Goal: Download file/media

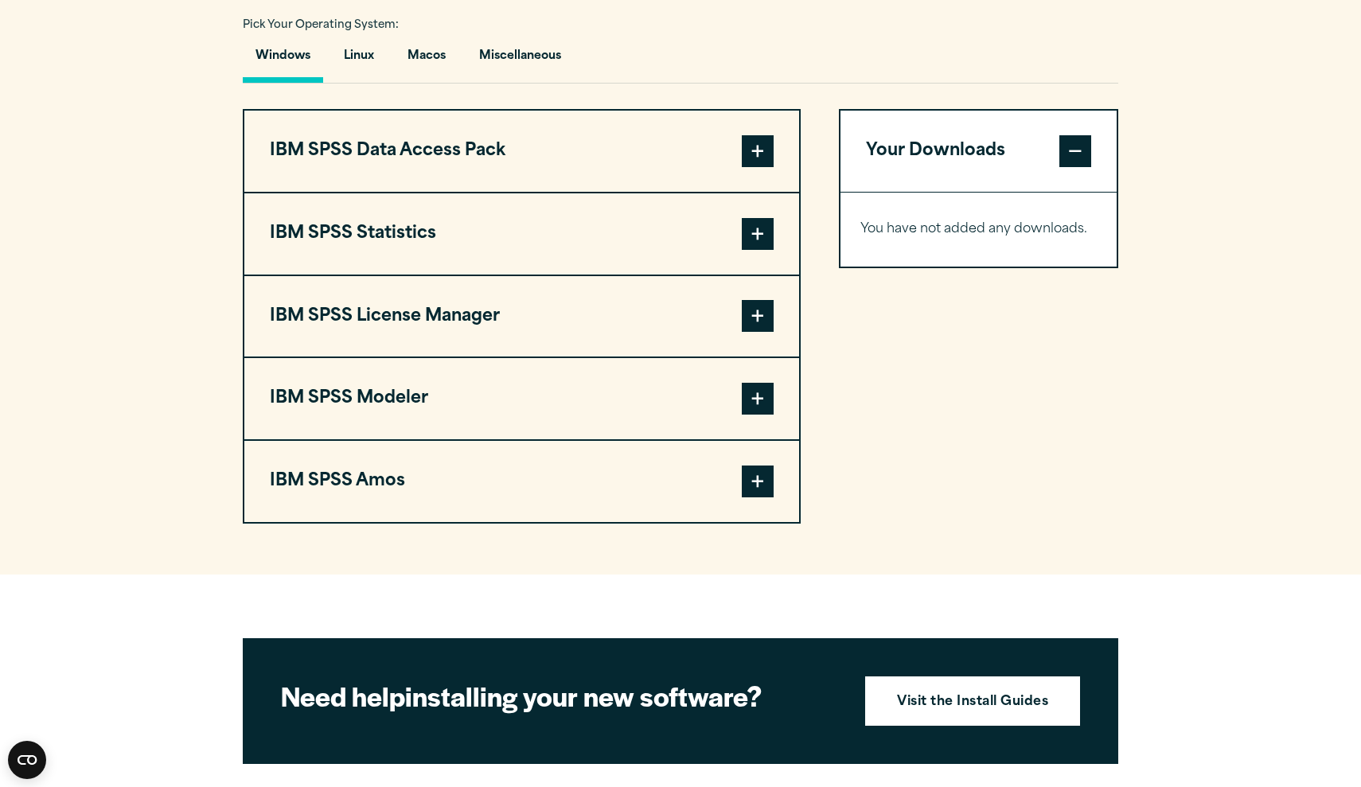
scroll to position [1182, 0]
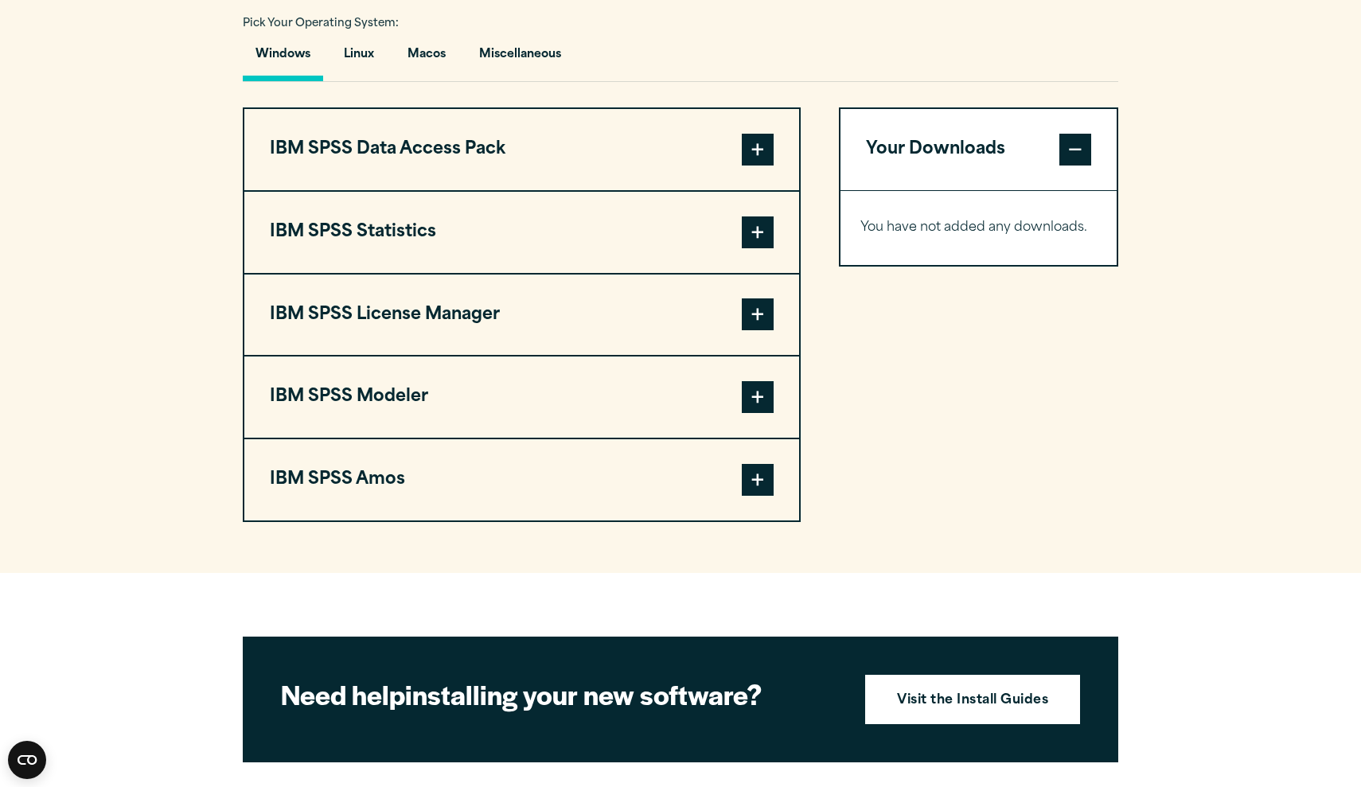
click at [480, 232] on button "IBM SPSS Statistics" at bounding box center [521, 232] width 555 height 81
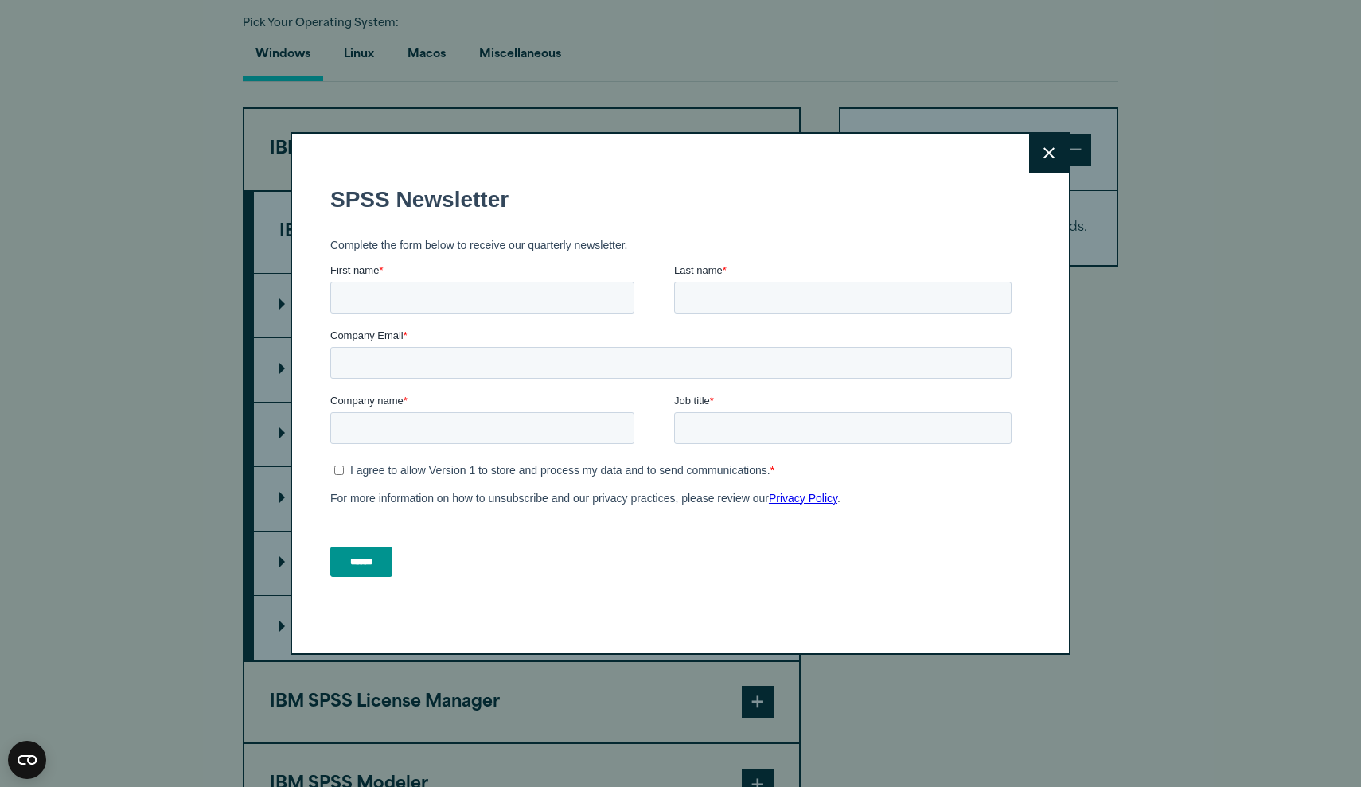
click at [1052, 162] on button "Close" at bounding box center [1049, 154] width 40 height 40
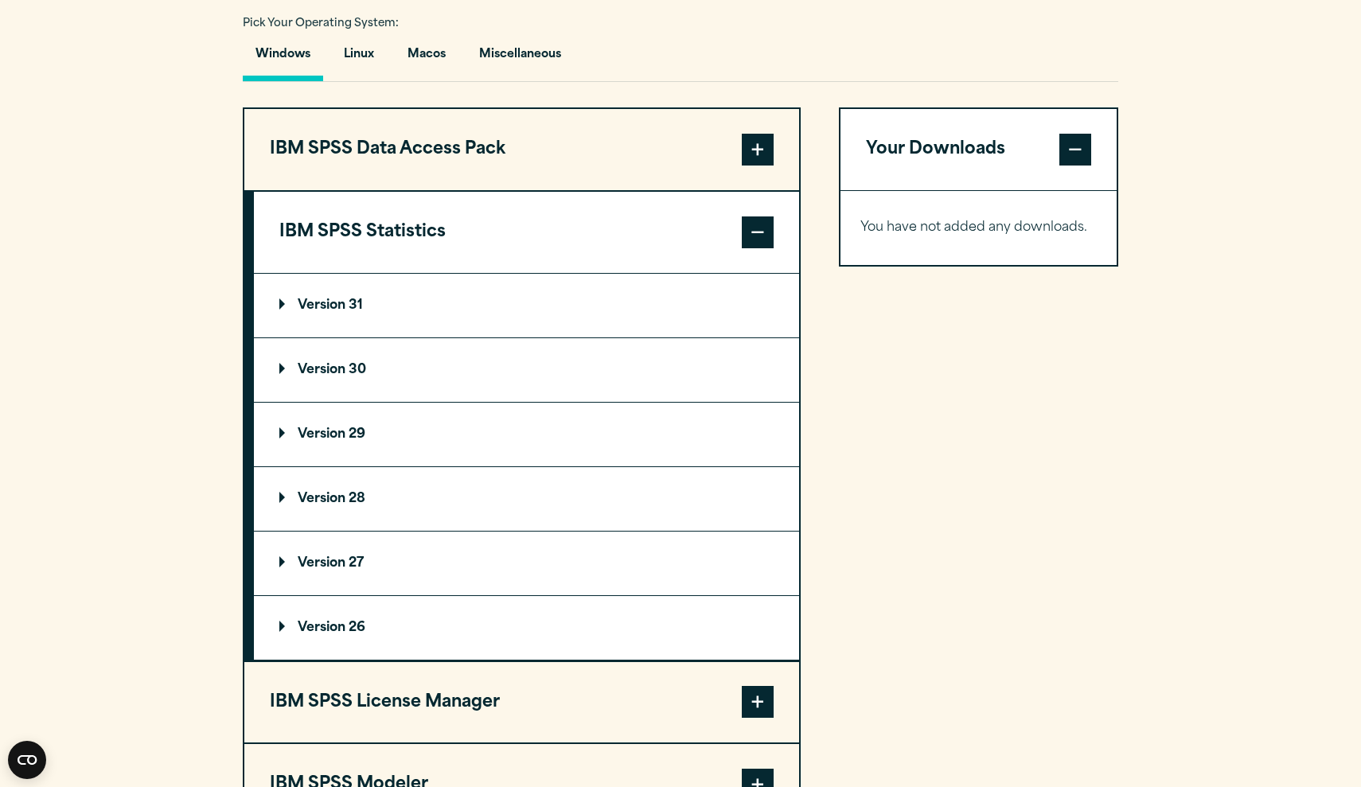
click at [331, 438] on p "Version 29" at bounding box center [322, 434] width 86 height 13
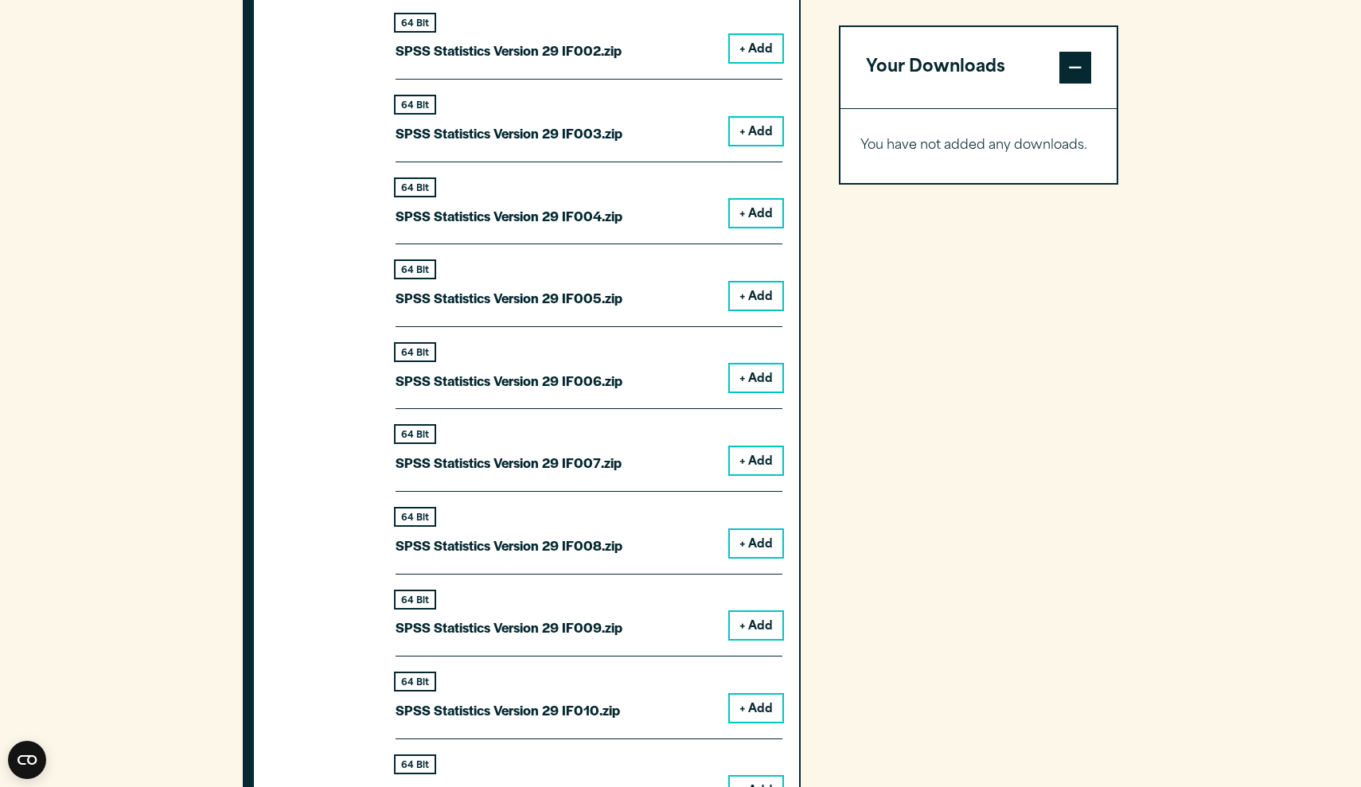
scroll to position [1982, 0]
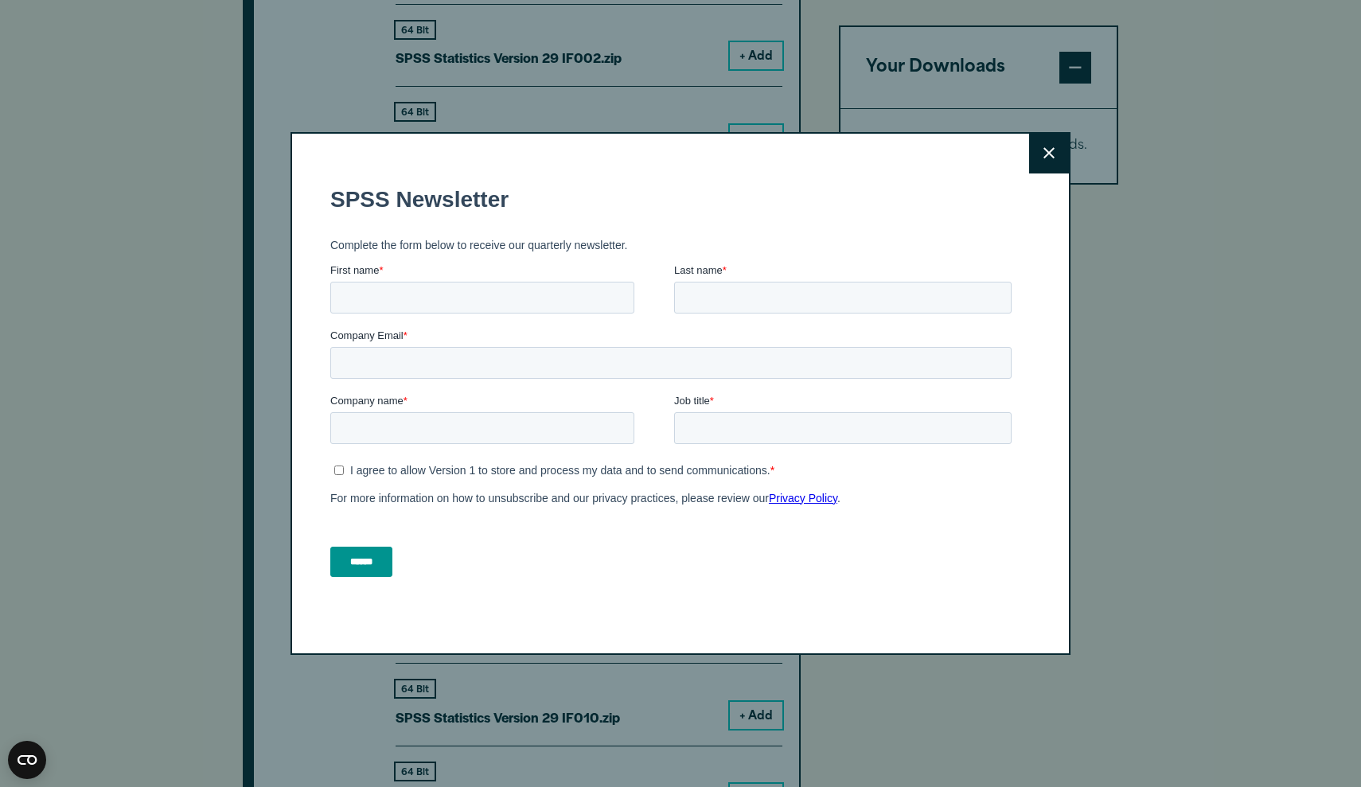
click at [1041, 162] on button "Close" at bounding box center [1049, 154] width 40 height 40
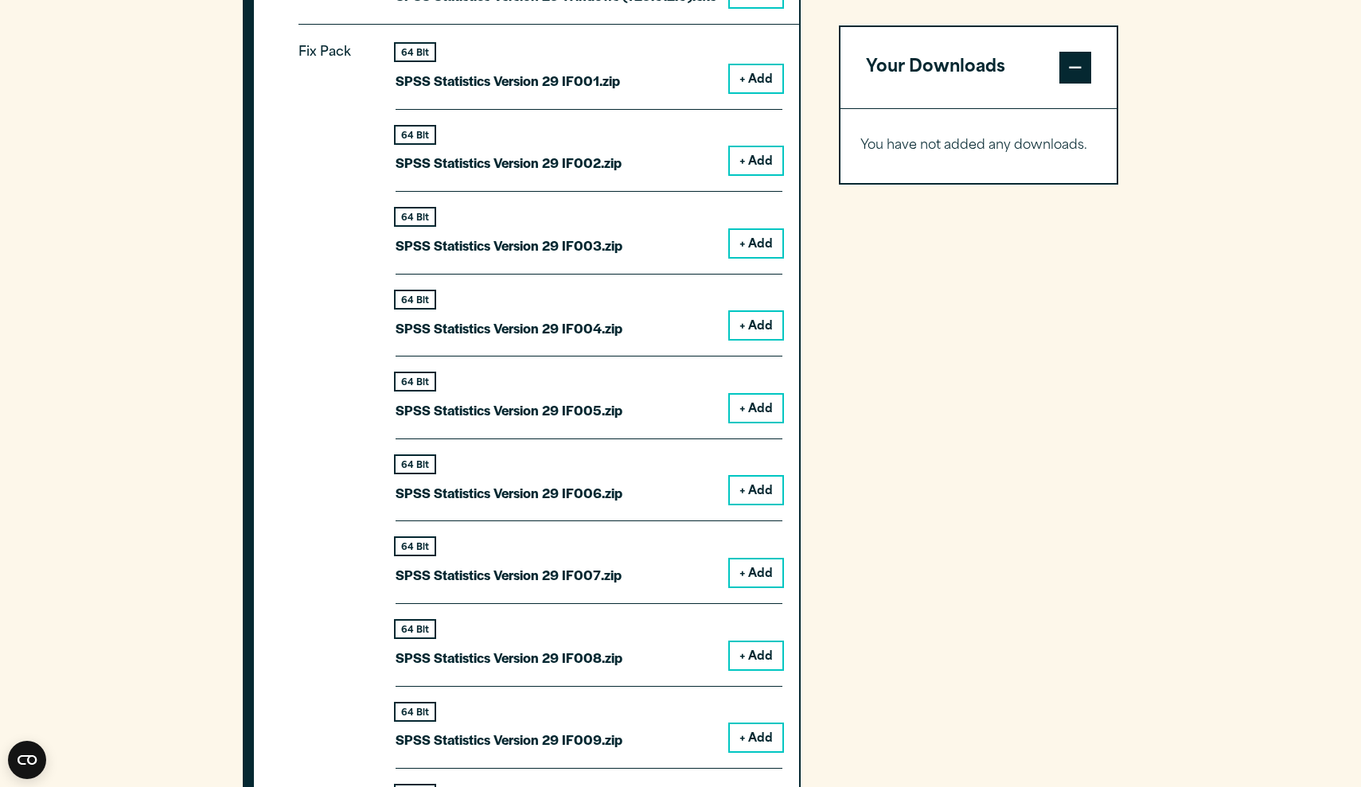
scroll to position [1674, 0]
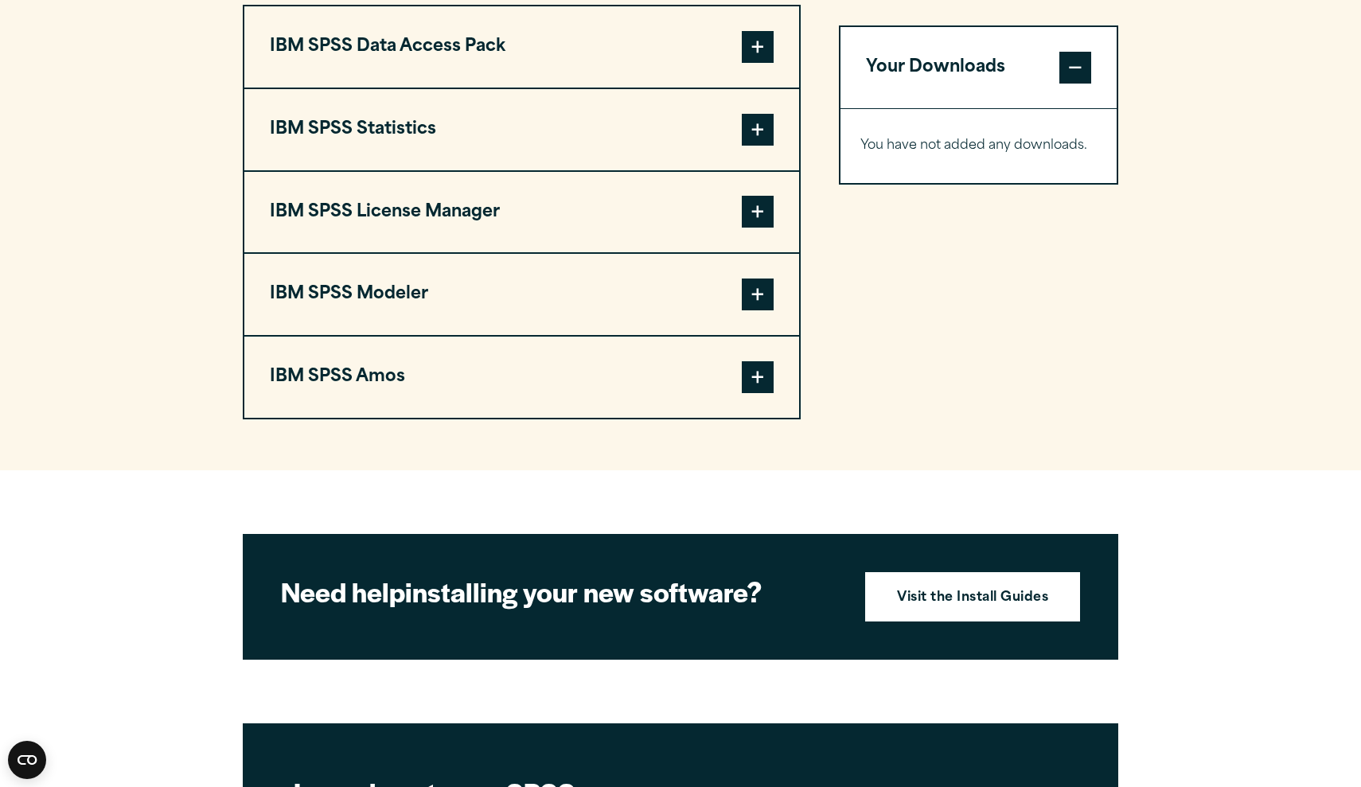
scroll to position [1290, 0]
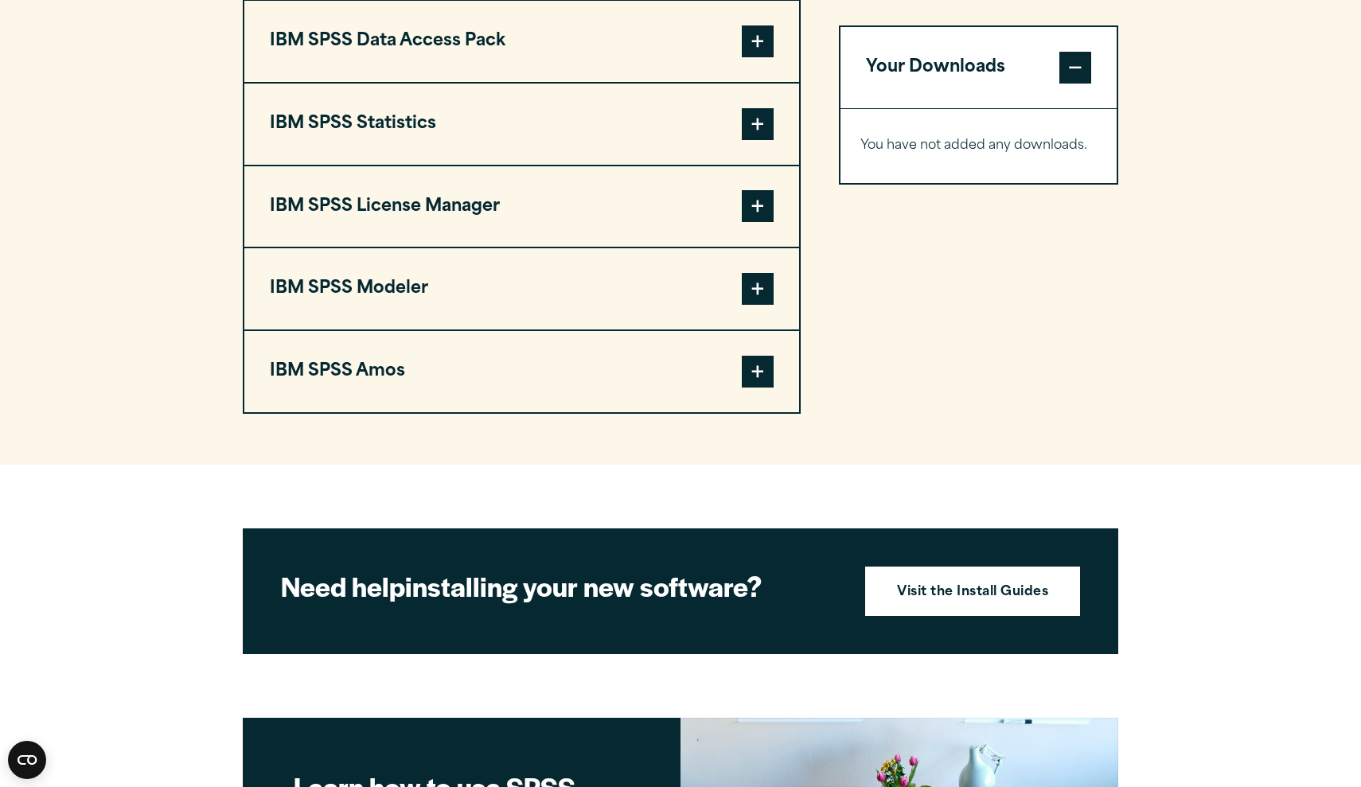
click at [591, 128] on button "IBM SPSS Statistics" at bounding box center [521, 124] width 555 height 81
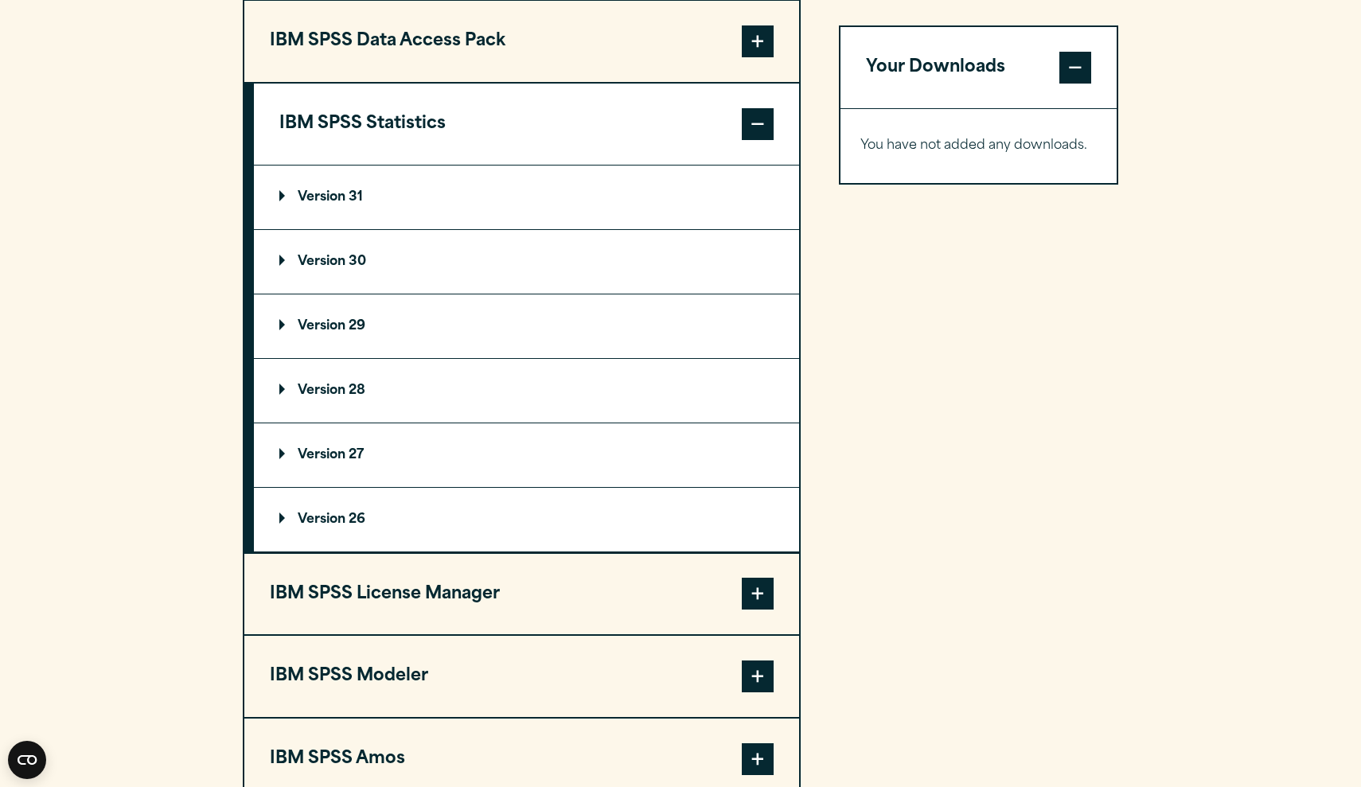
click at [420, 336] on summary "Version 29" at bounding box center [526, 326] width 545 height 64
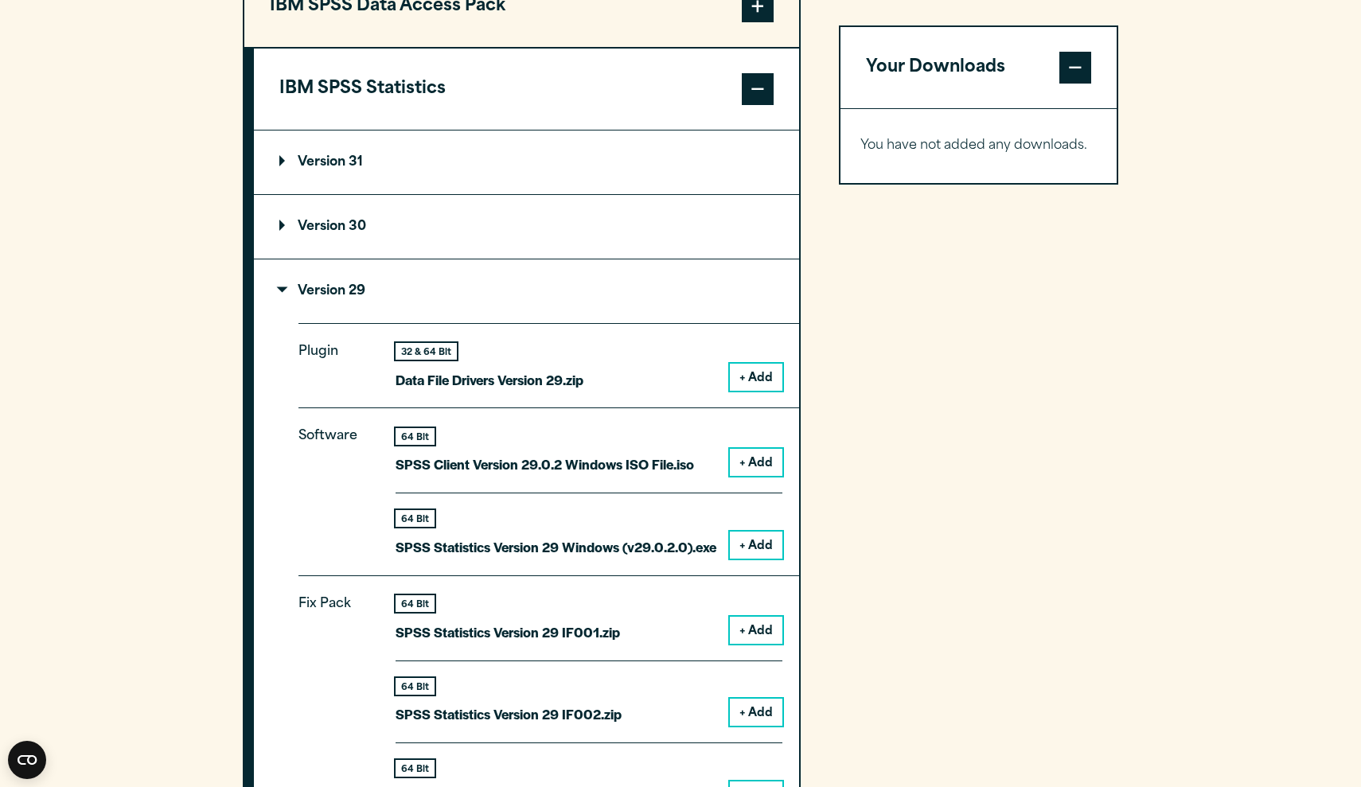
scroll to position [1323, 0]
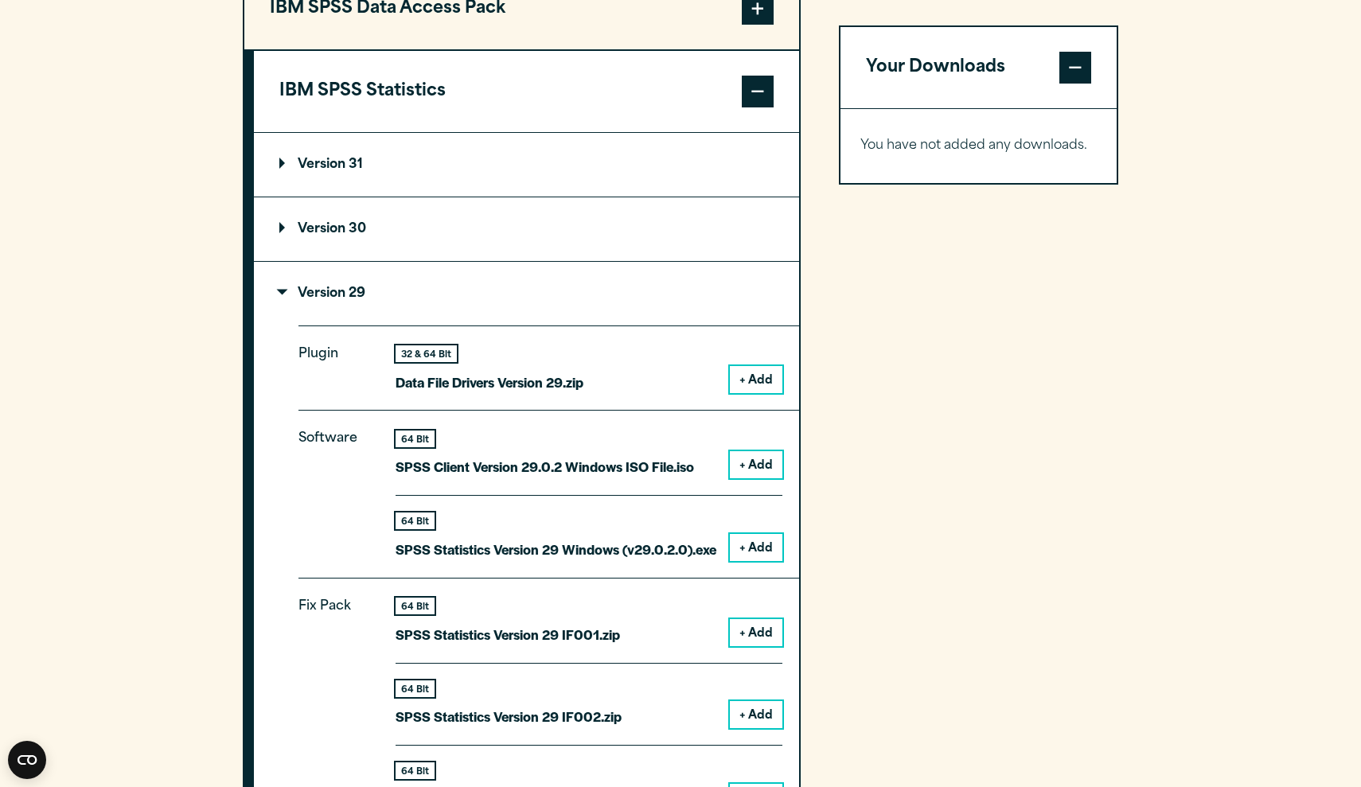
click at [335, 171] on p "Version 31" at bounding box center [321, 164] width 84 height 13
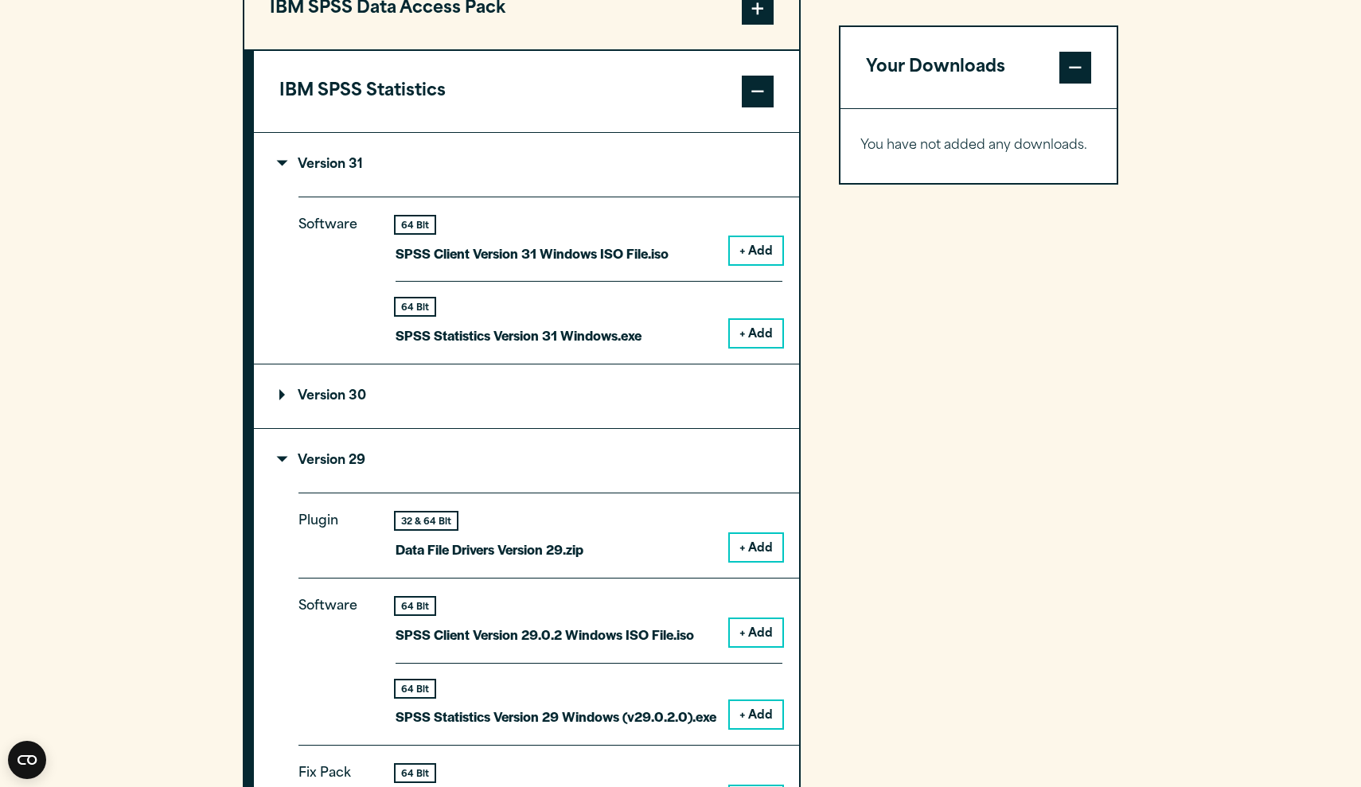
click at [284, 164] on p "Version 31" at bounding box center [321, 164] width 84 height 13
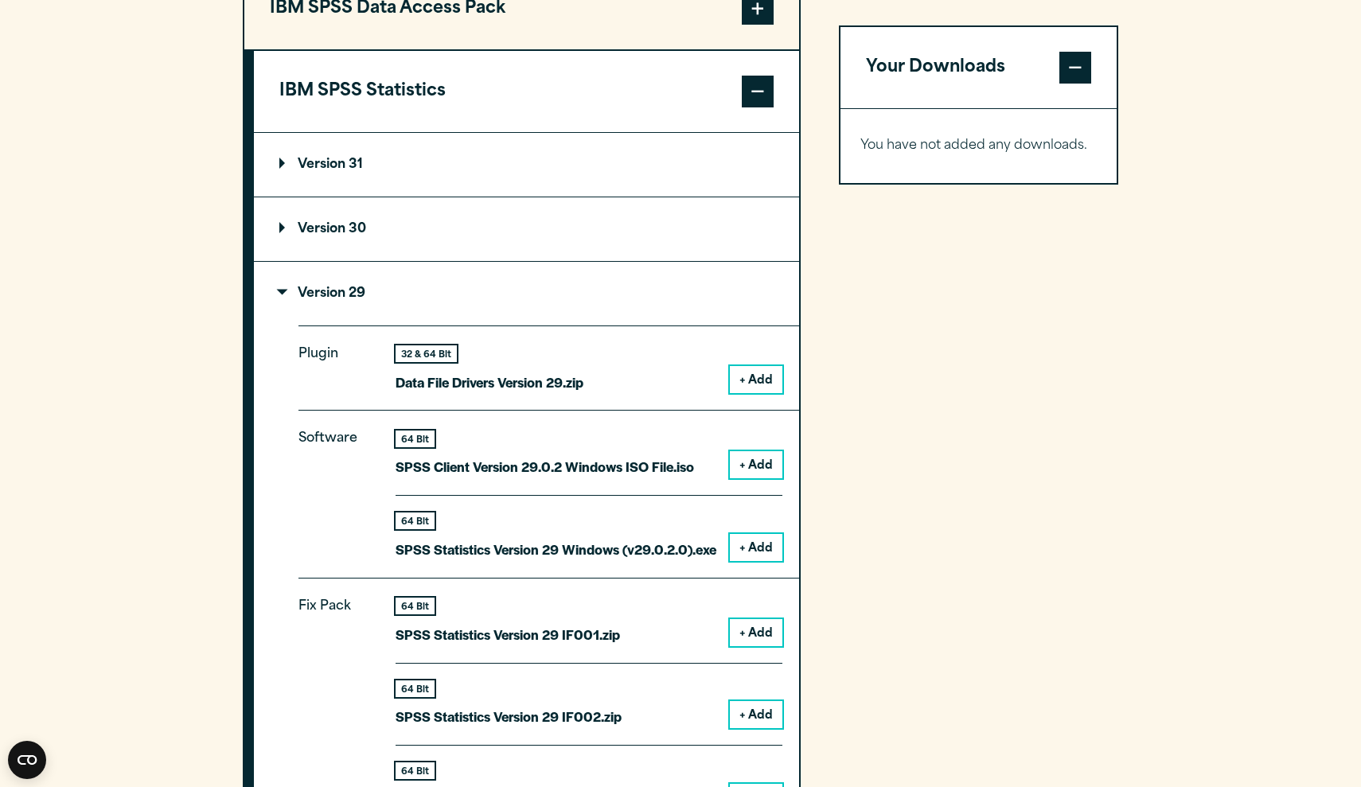
click at [279, 232] on summary "Version 30" at bounding box center [526, 229] width 545 height 64
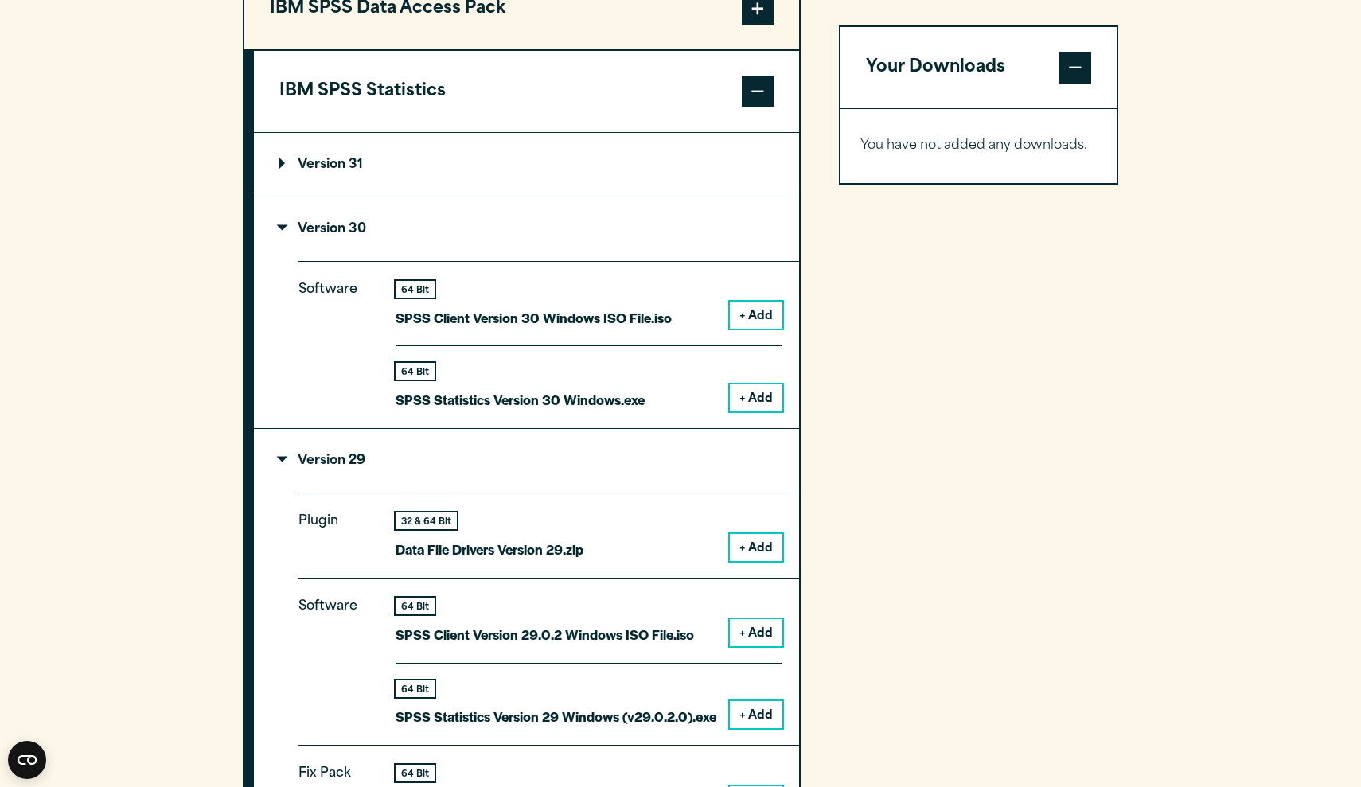
click at [279, 232] on summary "Version 30" at bounding box center [526, 229] width 545 height 64
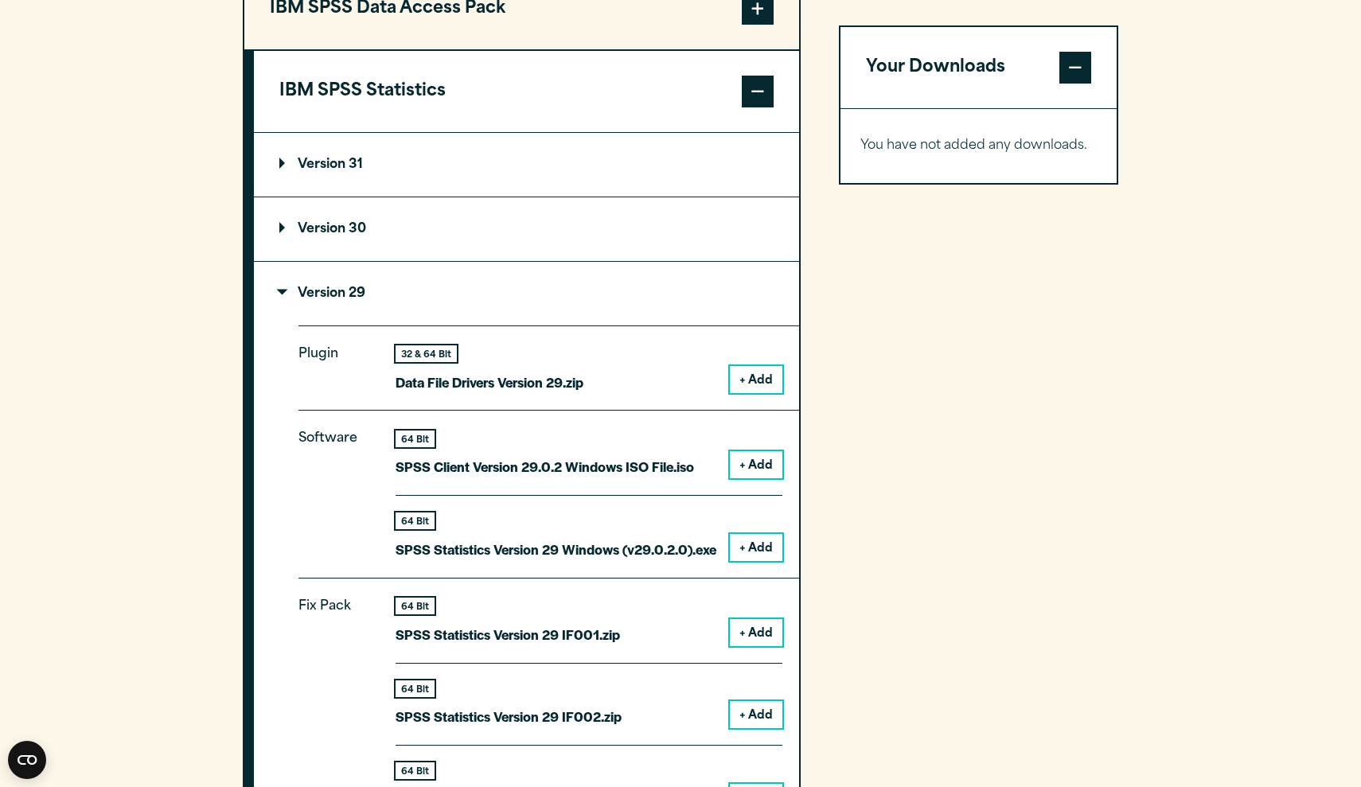
click at [750, 541] on button "+ Add" at bounding box center [756, 547] width 53 height 27
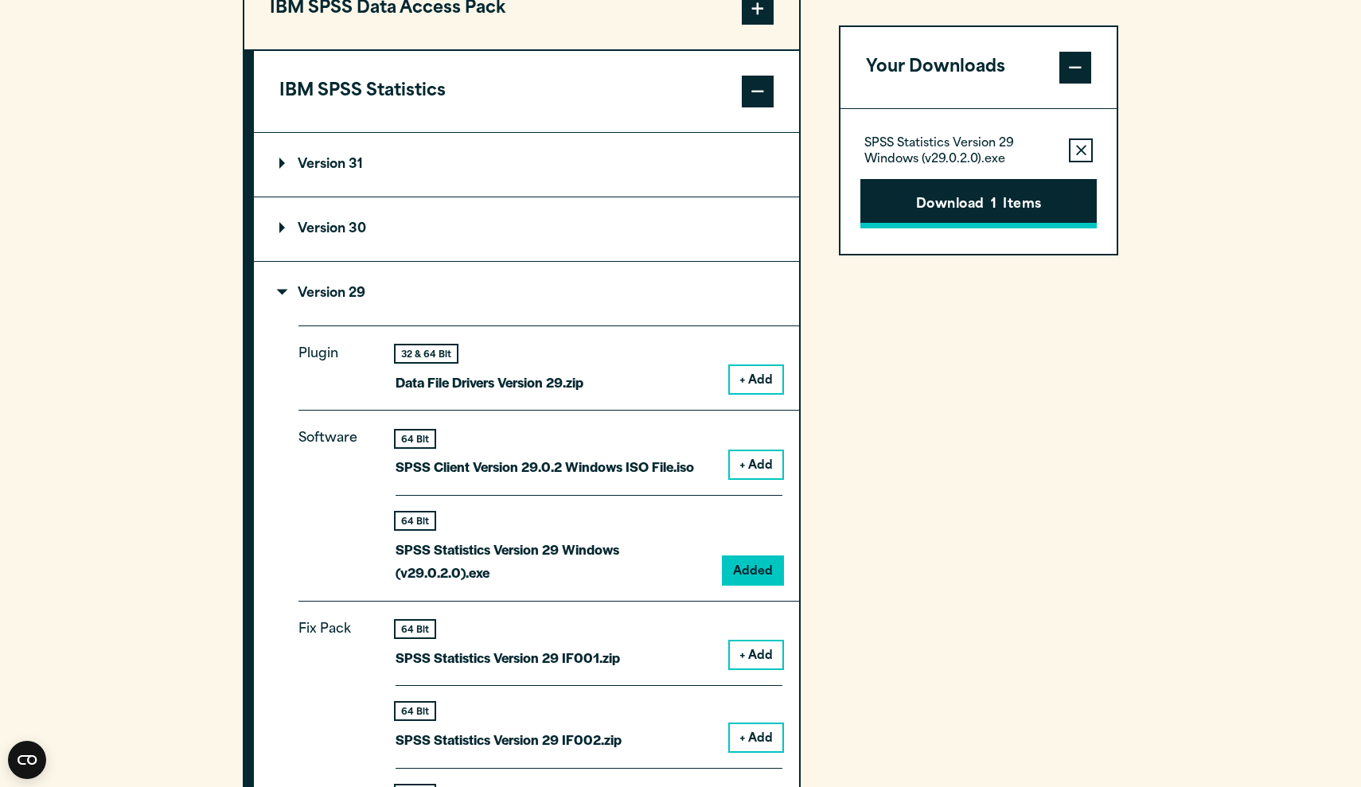
click at [936, 204] on button "Download 1 Items" at bounding box center [978, 203] width 236 height 49
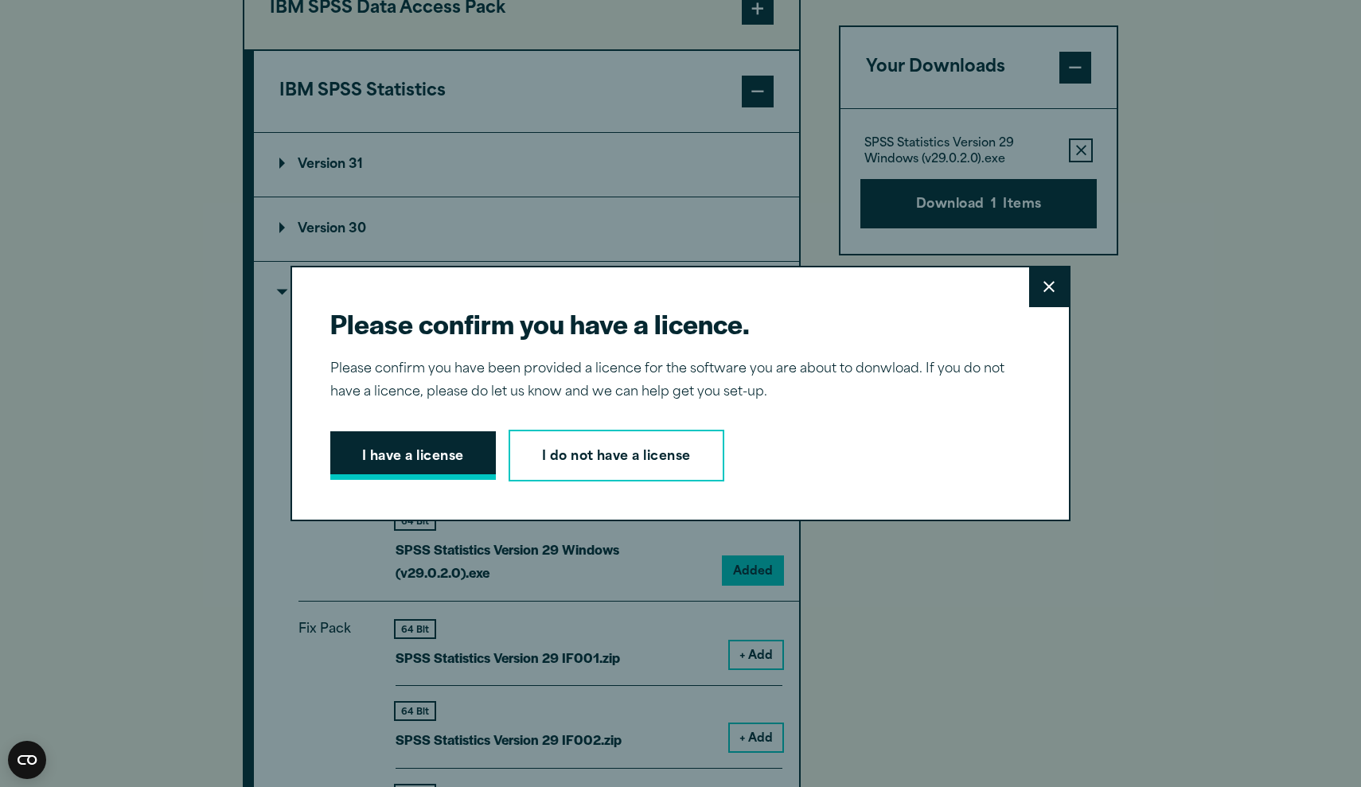
click at [422, 454] on button "I have a license" at bounding box center [413, 455] width 166 height 49
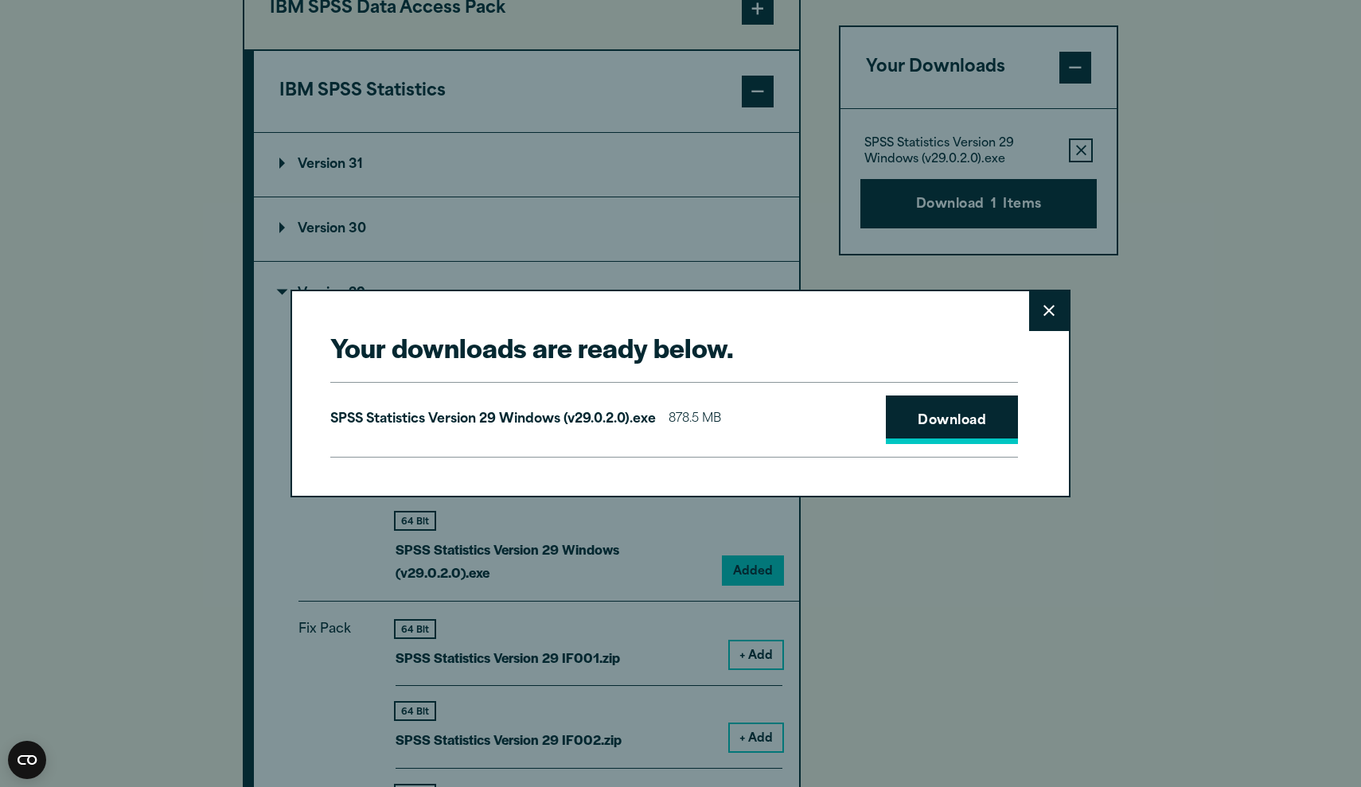
click at [947, 421] on link "Download" at bounding box center [952, 420] width 132 height 49
click at [1051, 310] on icon at bounding box center [1048, 311] width 11 height 12
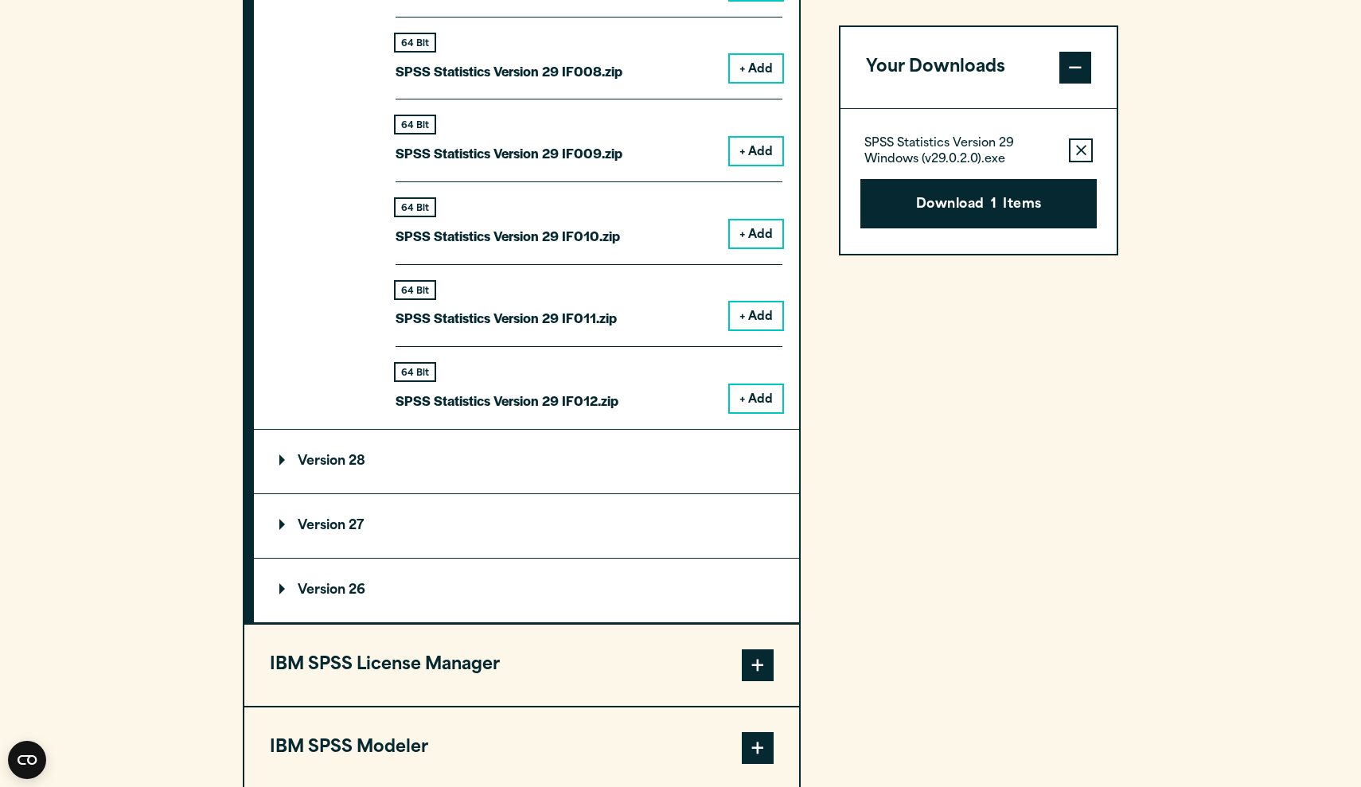
scroll to position [2487, 0]
click at [285, 454] on p "Version 28" at bounding box center [322, 460] width 86 height 13
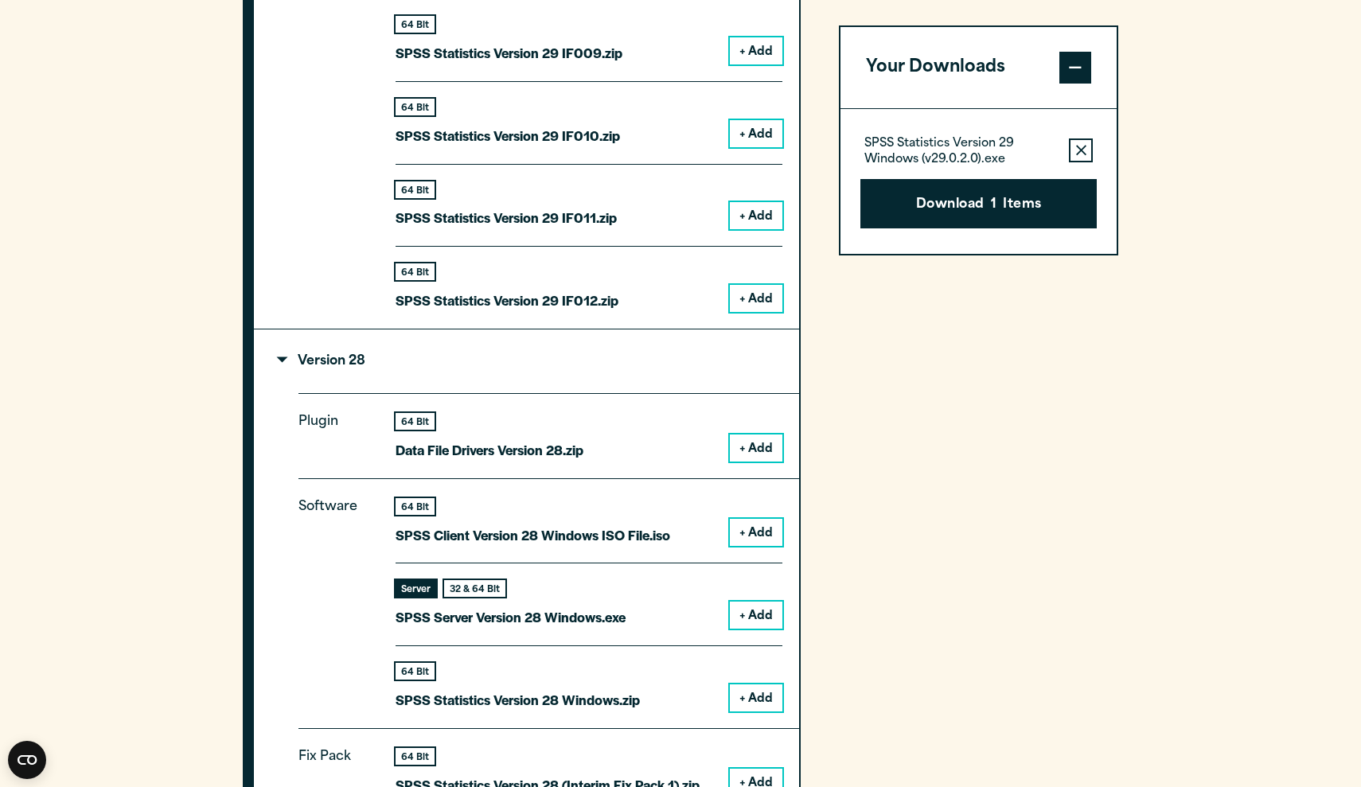
scroll to position [2580, 0]
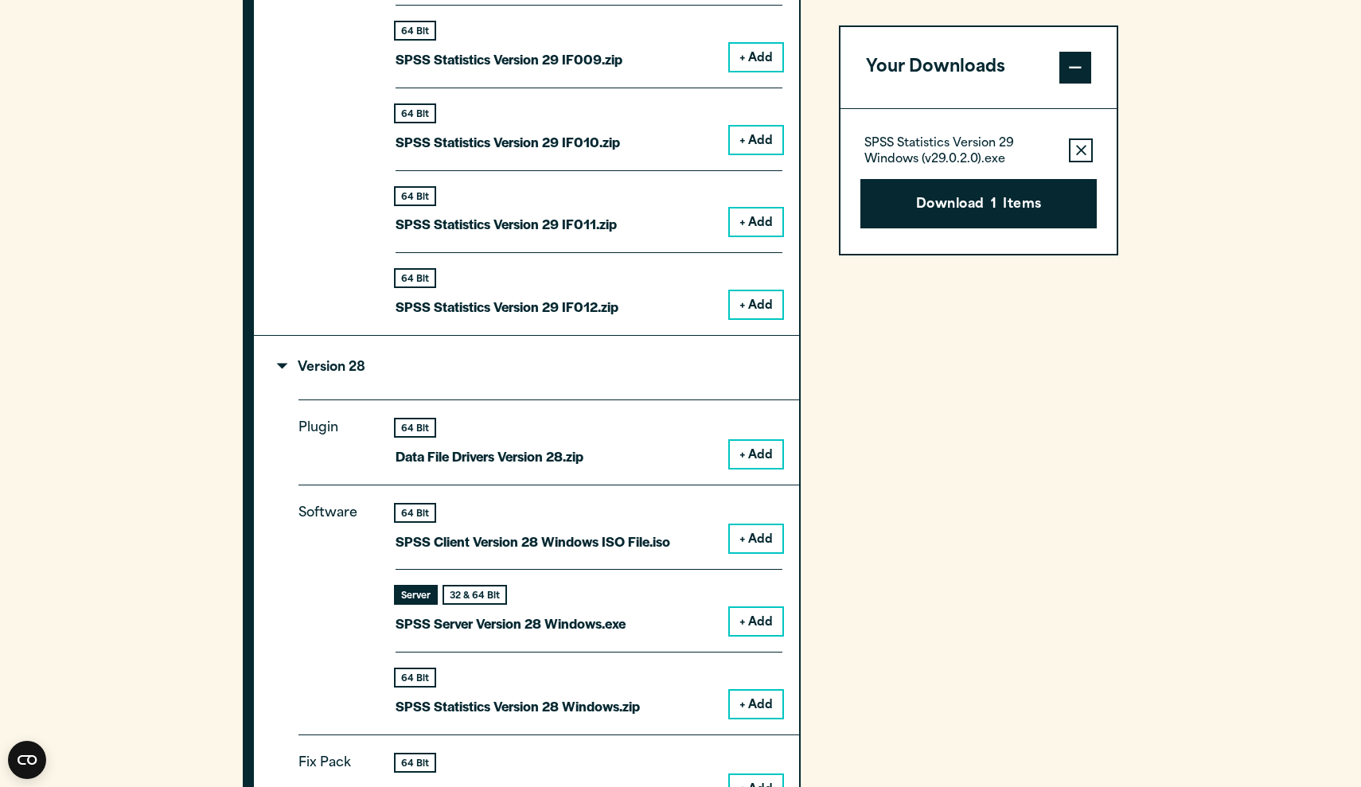
click at [278, 351] on summary "Version 28" at bounding box center [526, 368] width 545 height 64
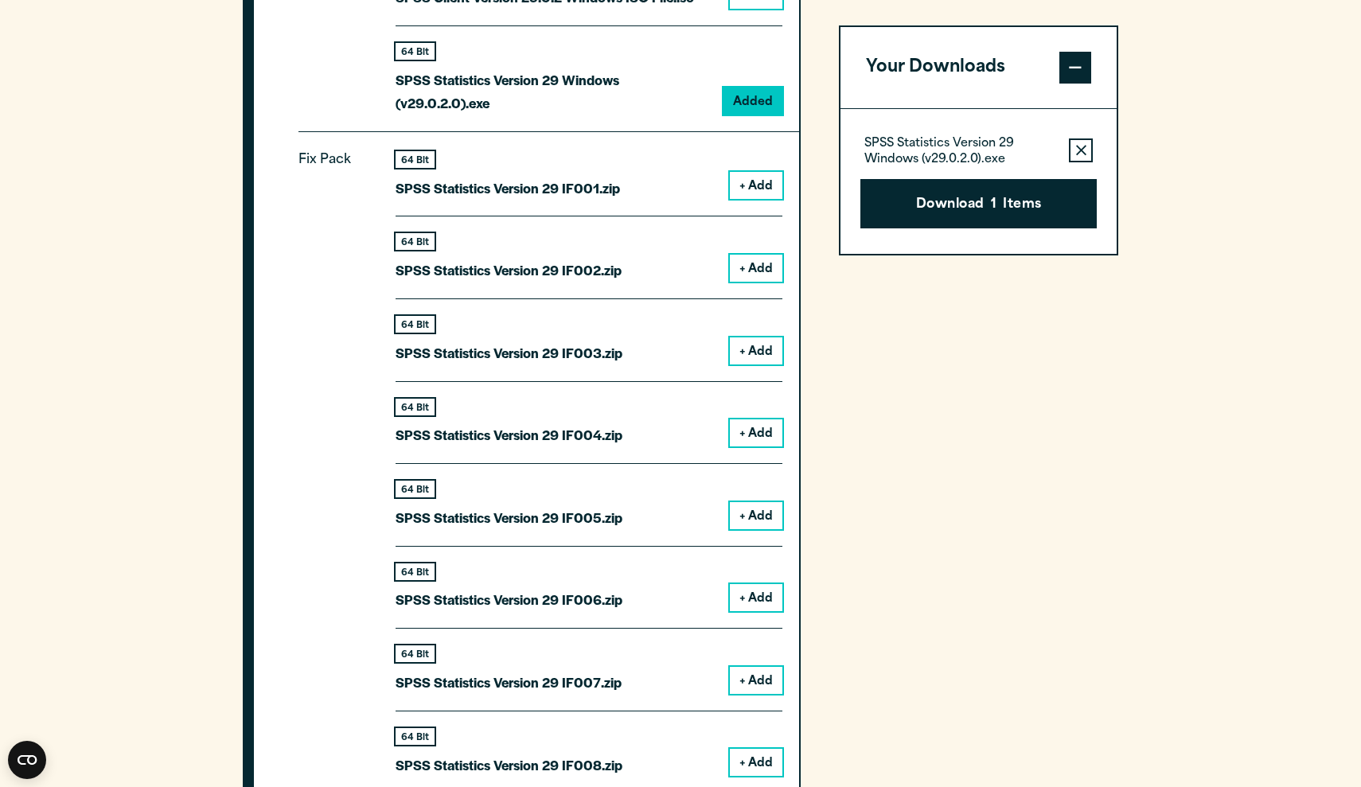
scroll to position [1780, 0]
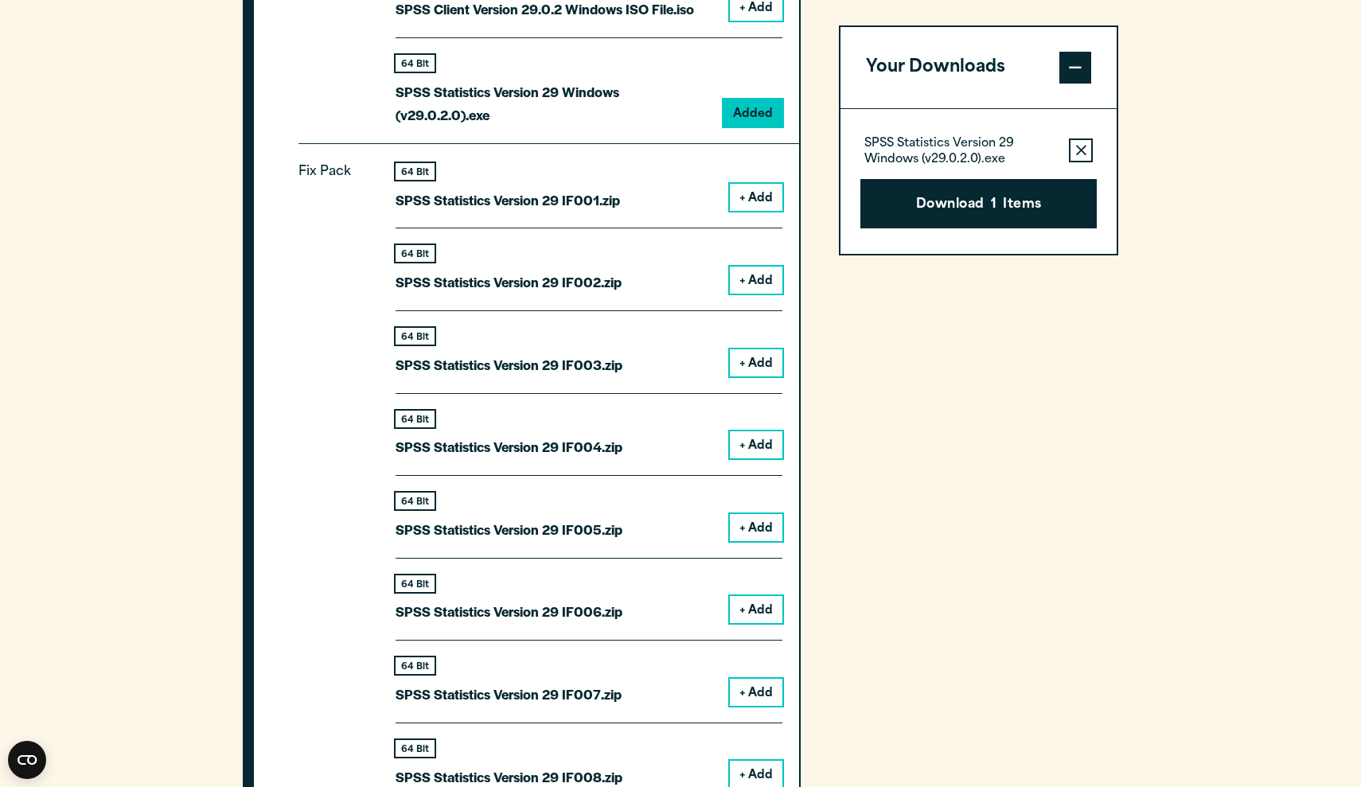
click at [743, 192] on button "+ Add" at bounding box center [756, 197] width 53 height 27
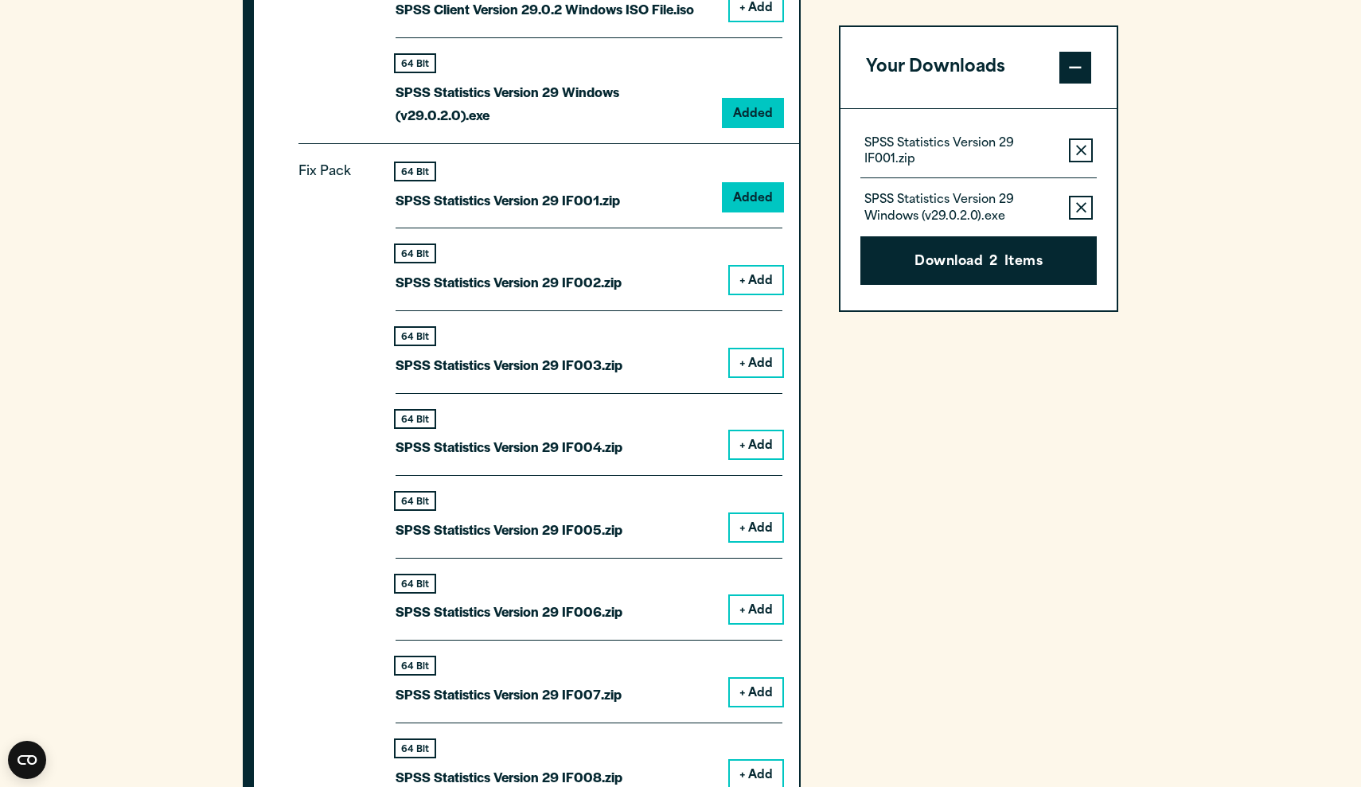
click at [922, 148] on p "SPSS Statistics Version 29 IF001.zip" at bounding box center [960, 152] width 192 height 32
click at [904, 146] on p "SPSS Statistics Version 29 IF001.zip" at bounding box center [960, 152] width 192 height 32
click at [1082, 208] on icon "button" at bounding box center [1081, 207] width 10 height 10
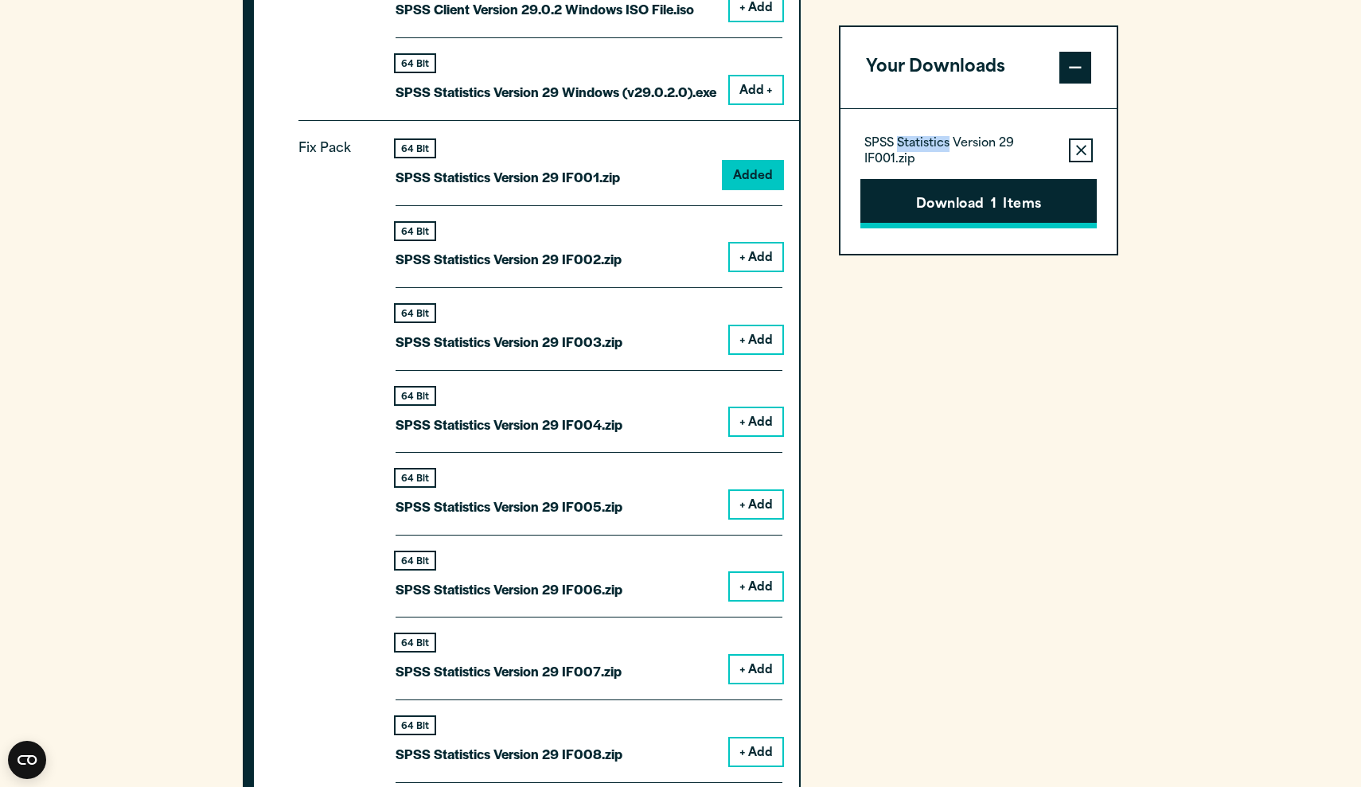
click at [961, 196] on button "Download 1 Items" at bounding box center [978, 203] width 236 height 49
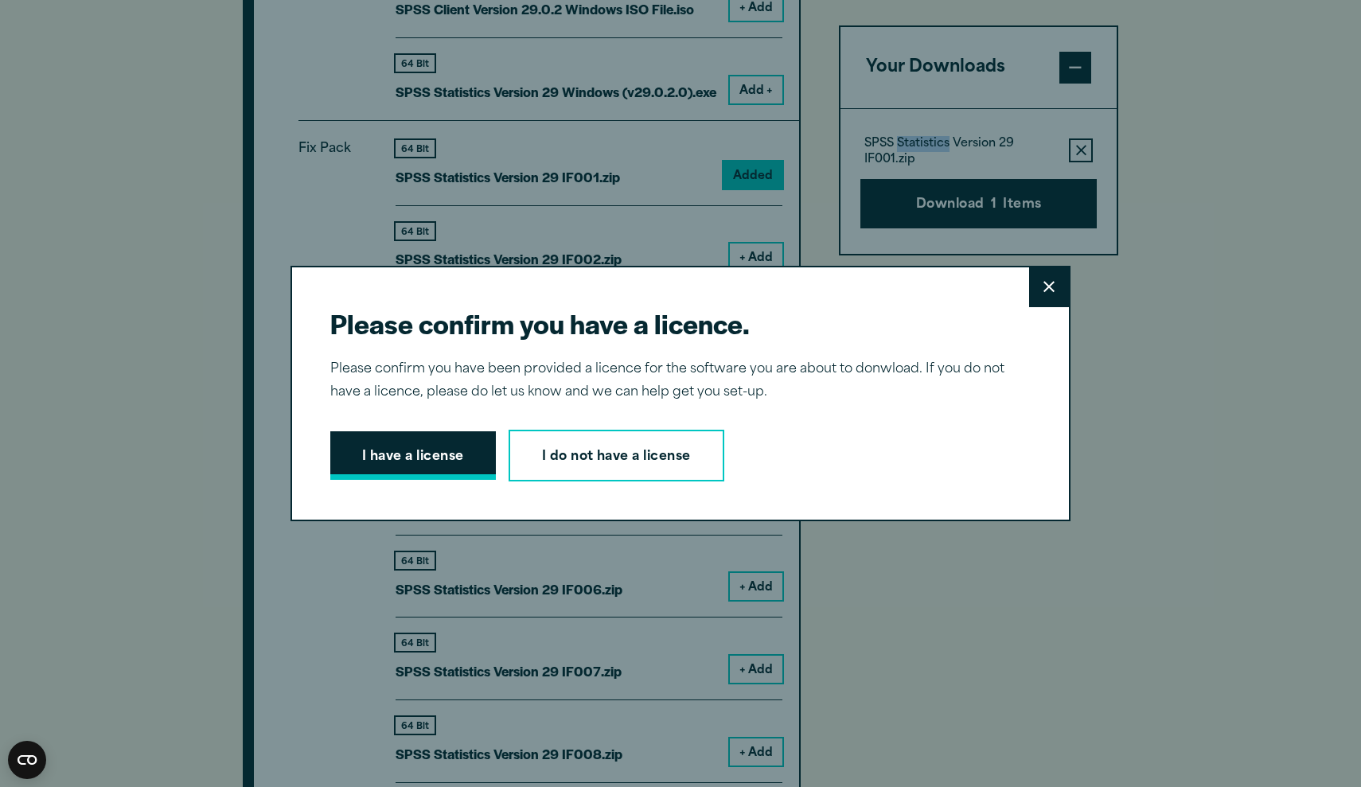
click at [435, 453] on button "I have a license" at bounding box center [413, 455] width 166 height 49
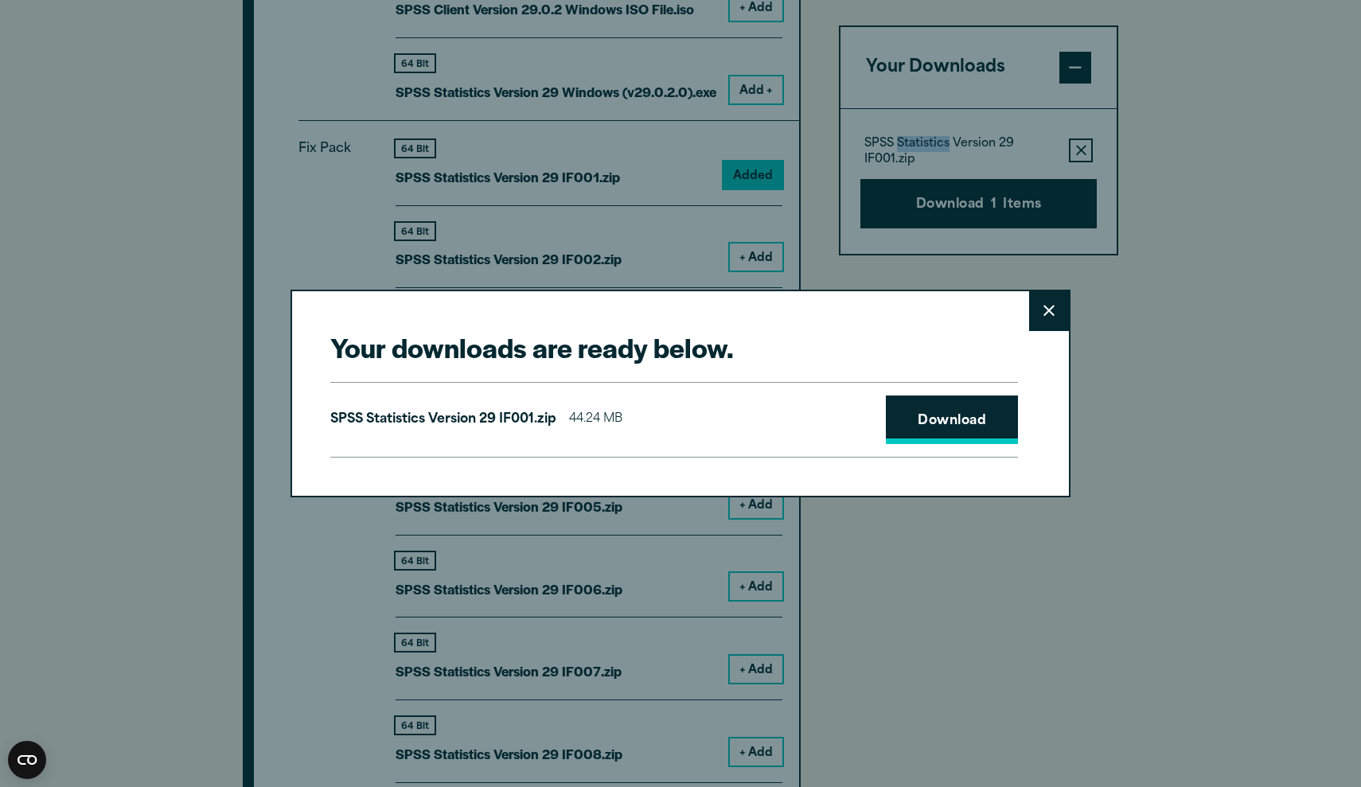
click at [932, 415] on link "Download" at bounding box center [952, 420] width 132 height 49
click at [1051, 308] on icon at bounding box center [1048, 311] width 11 height 11
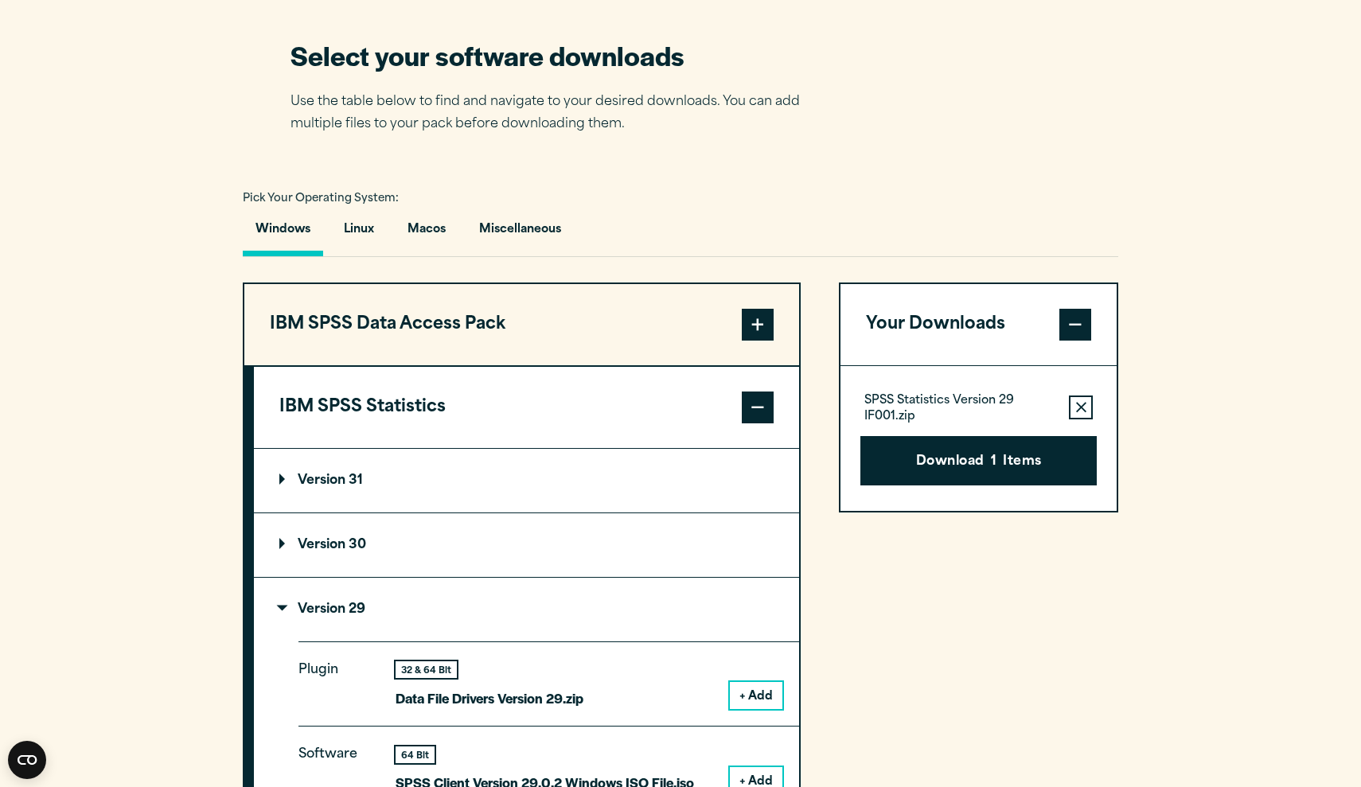
scroll to position [991, 0]
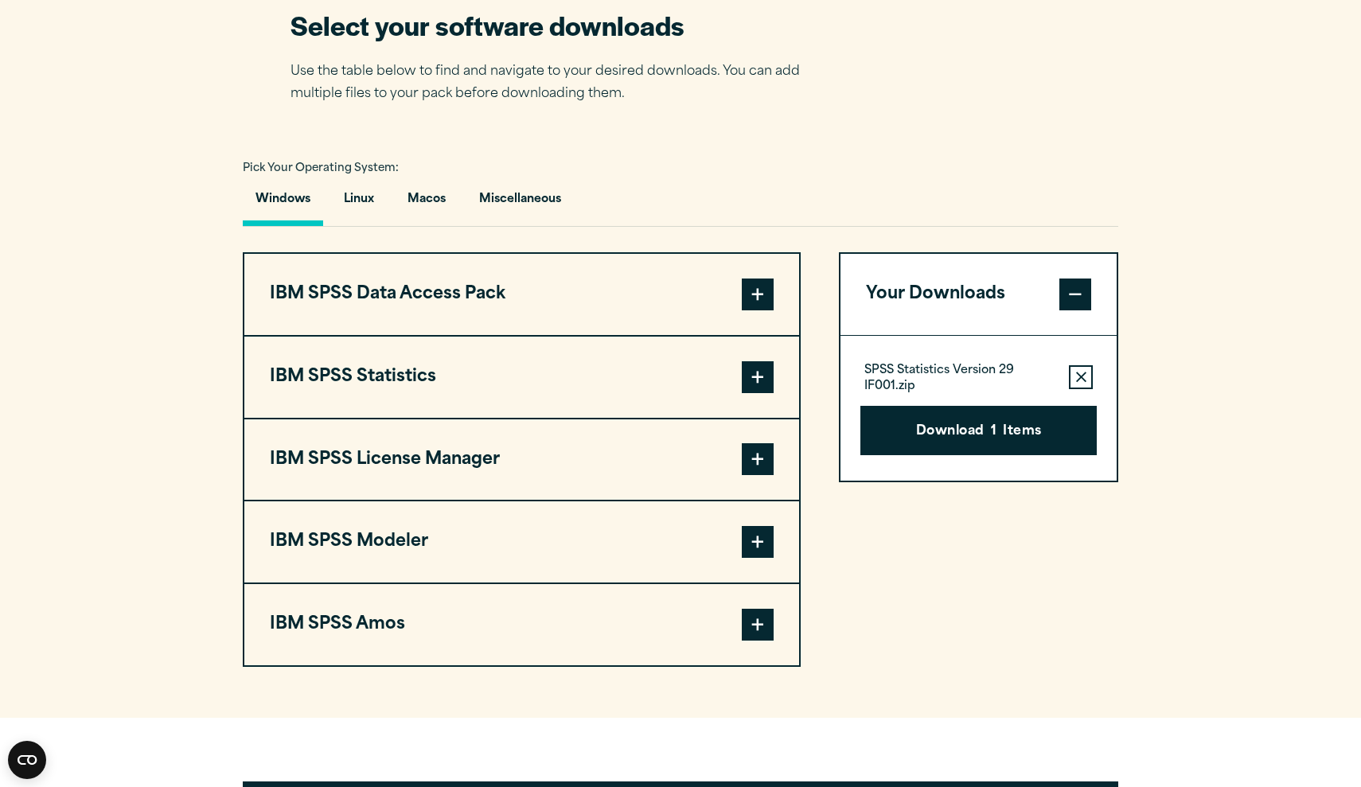
scroll to position [1038, 0]
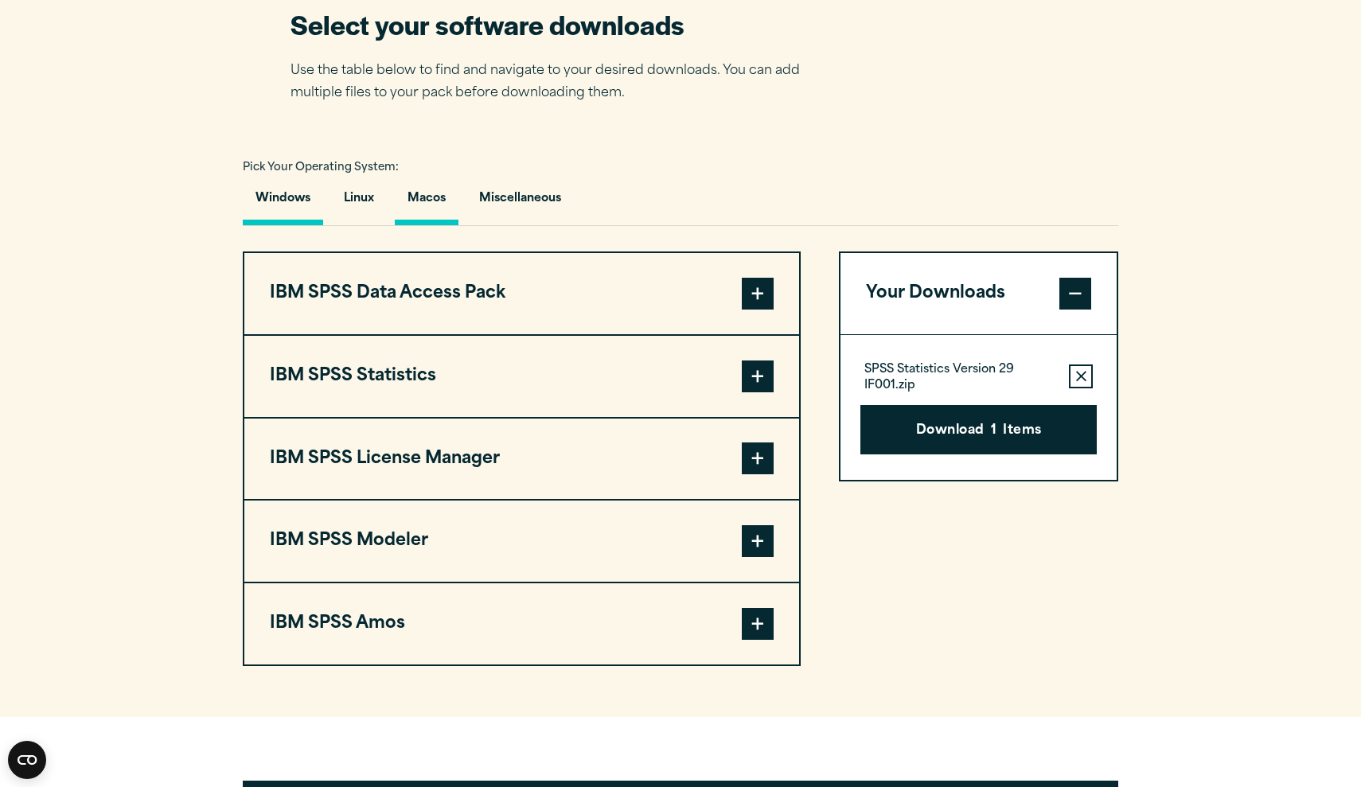
click at [427, 197] on button "Macos" at bounding box center [427, 202] width 64 height 45
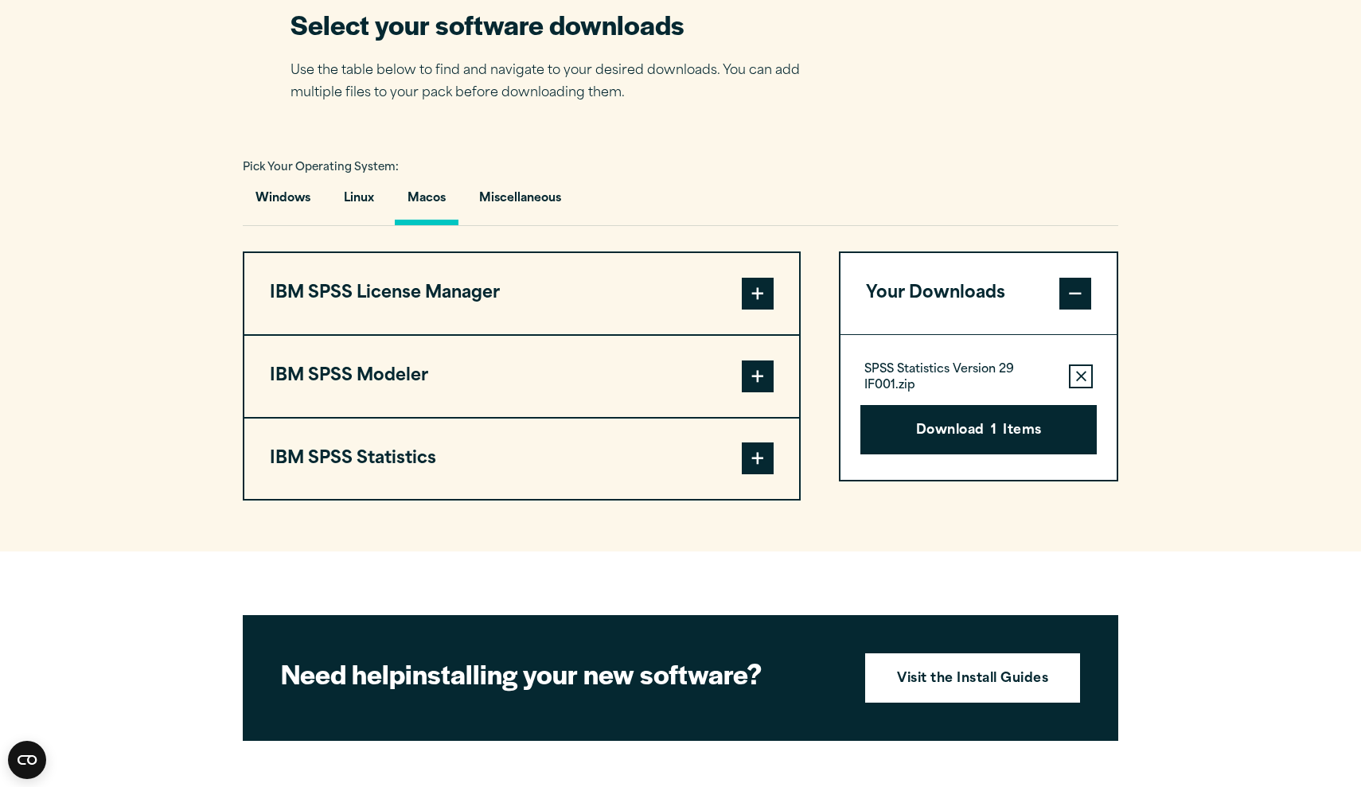
click at [357, 458] on button "IBM SPSS Statistics" at bounding box center [521, 459] width 555 height 81
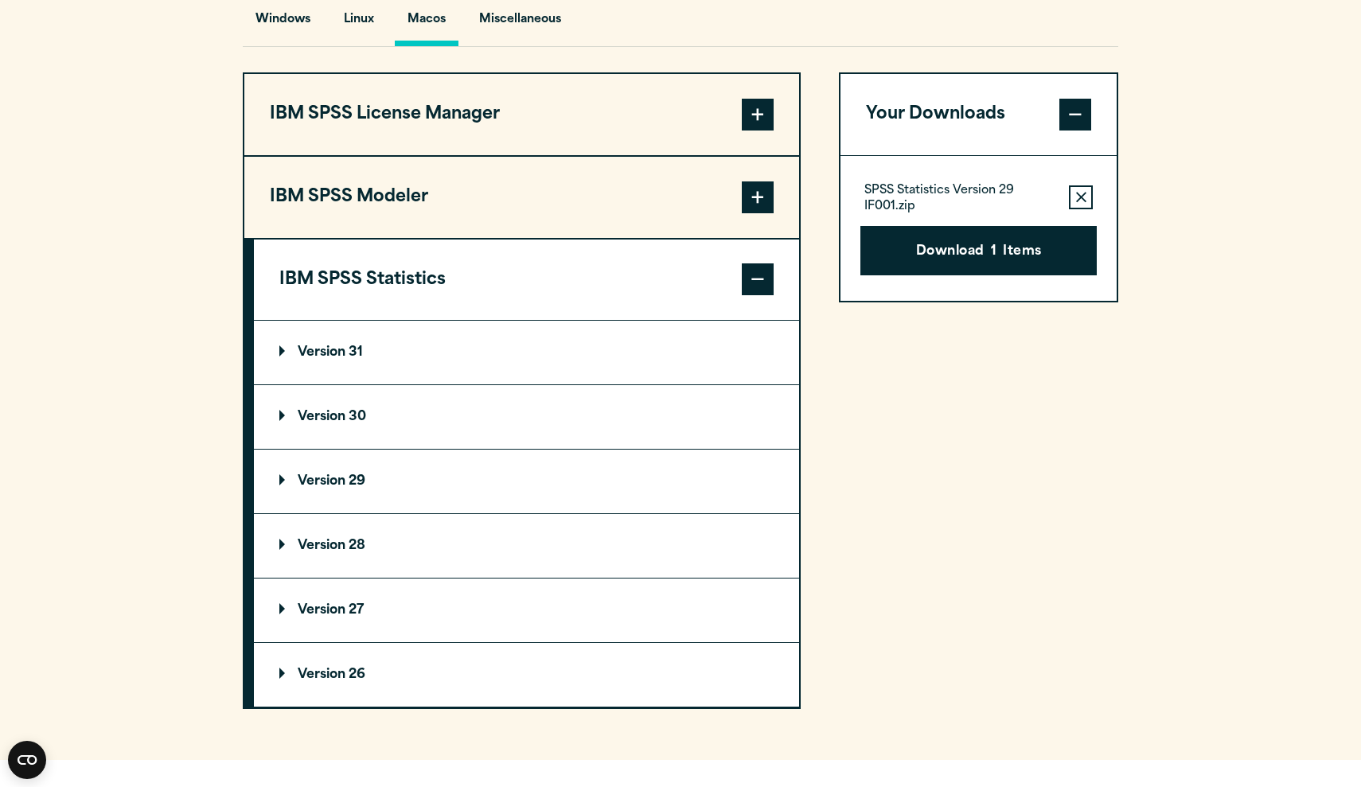
scroll to position [1241, 0]
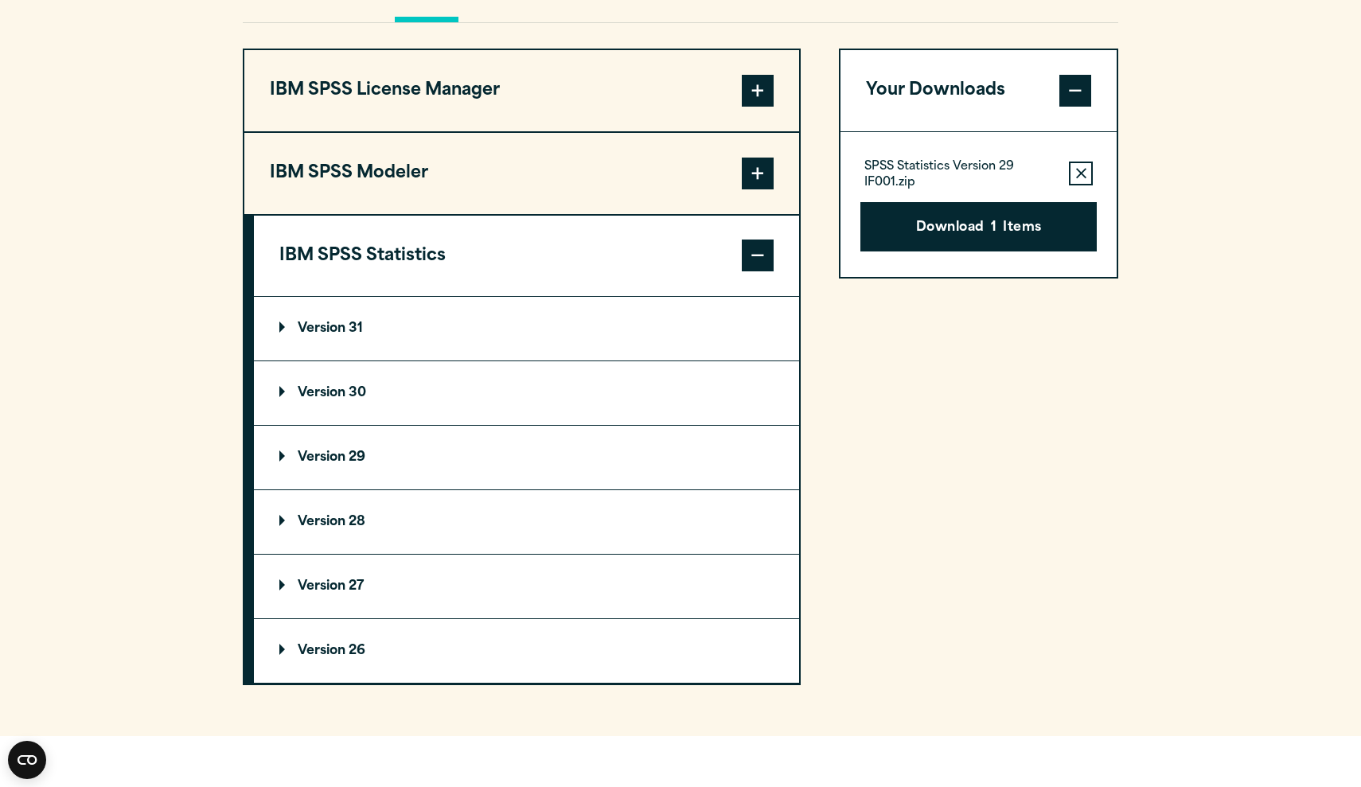
click at [334, 451] on p "Version 29" at bounding box center [322, 457] width 86 height 13
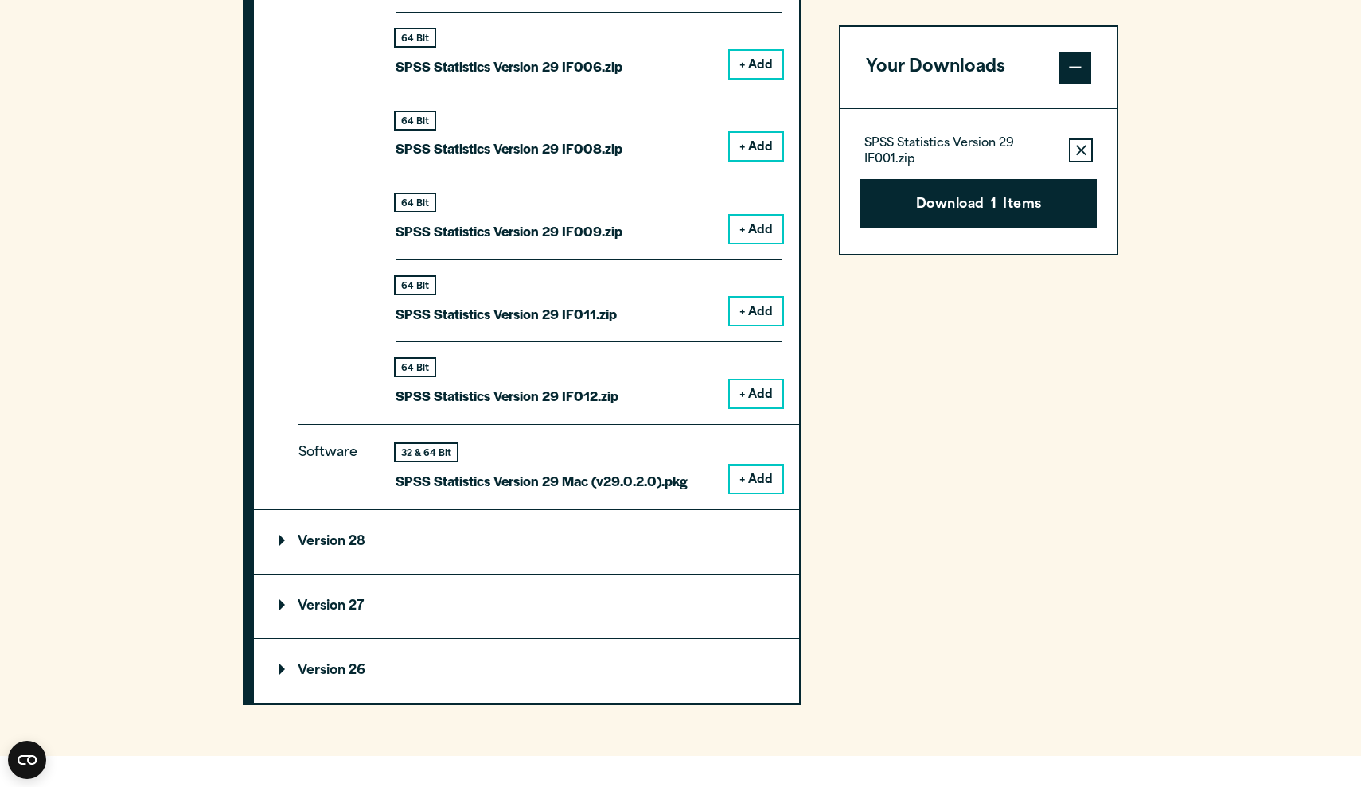
scroll to position [2067, 0]
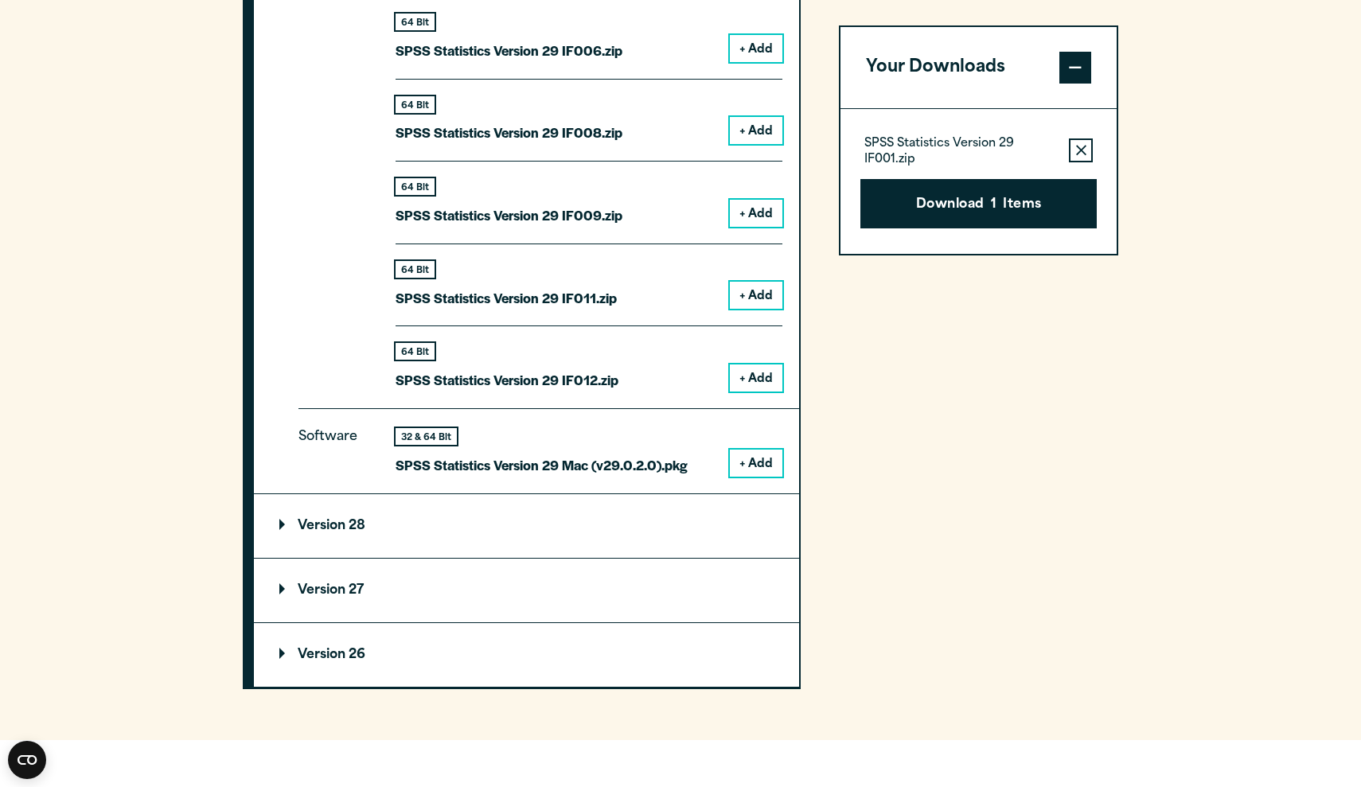
click at [745, 451] on button "+ Add" at bounding box center [756, 463] width 53 height 27
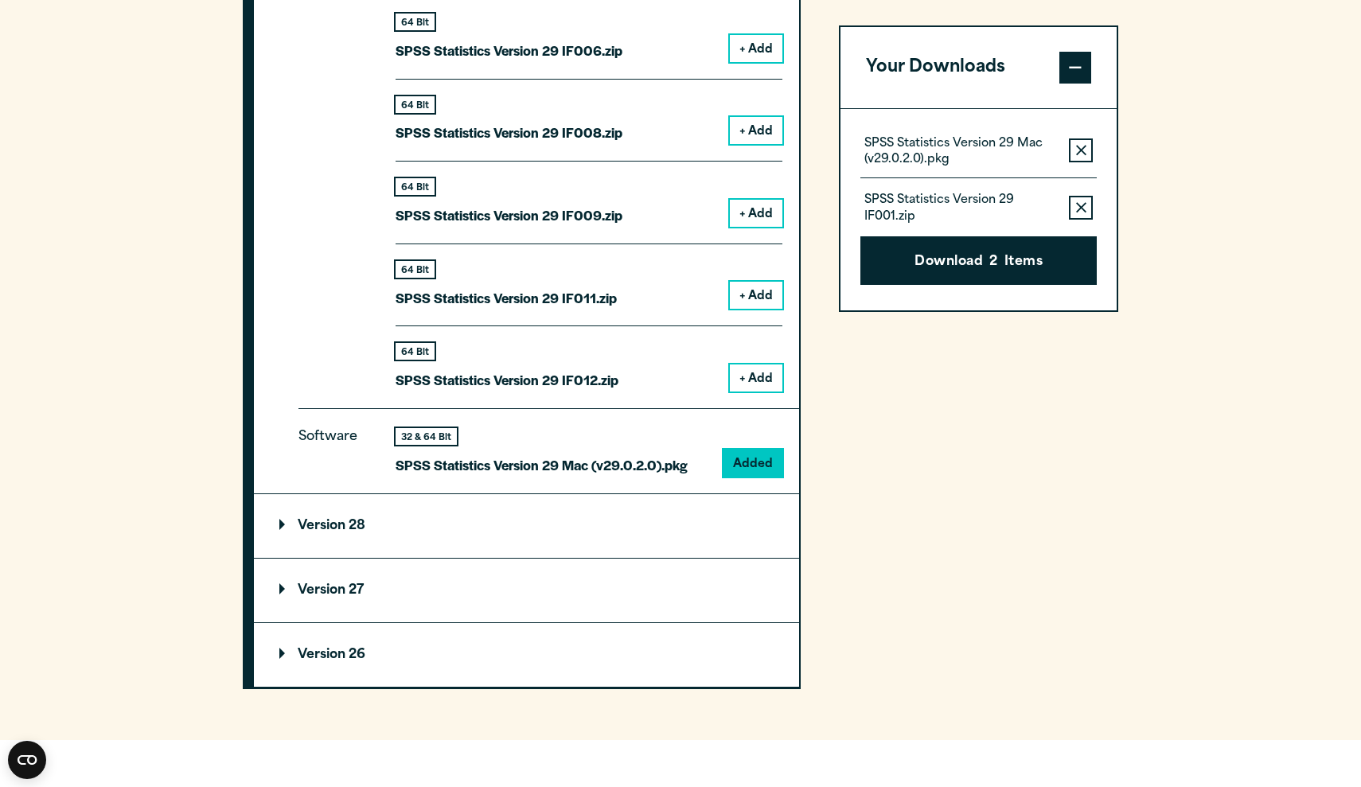
click at [1078, 204] on icon "button" at bounding box center [1081, 207] width 10 height 10
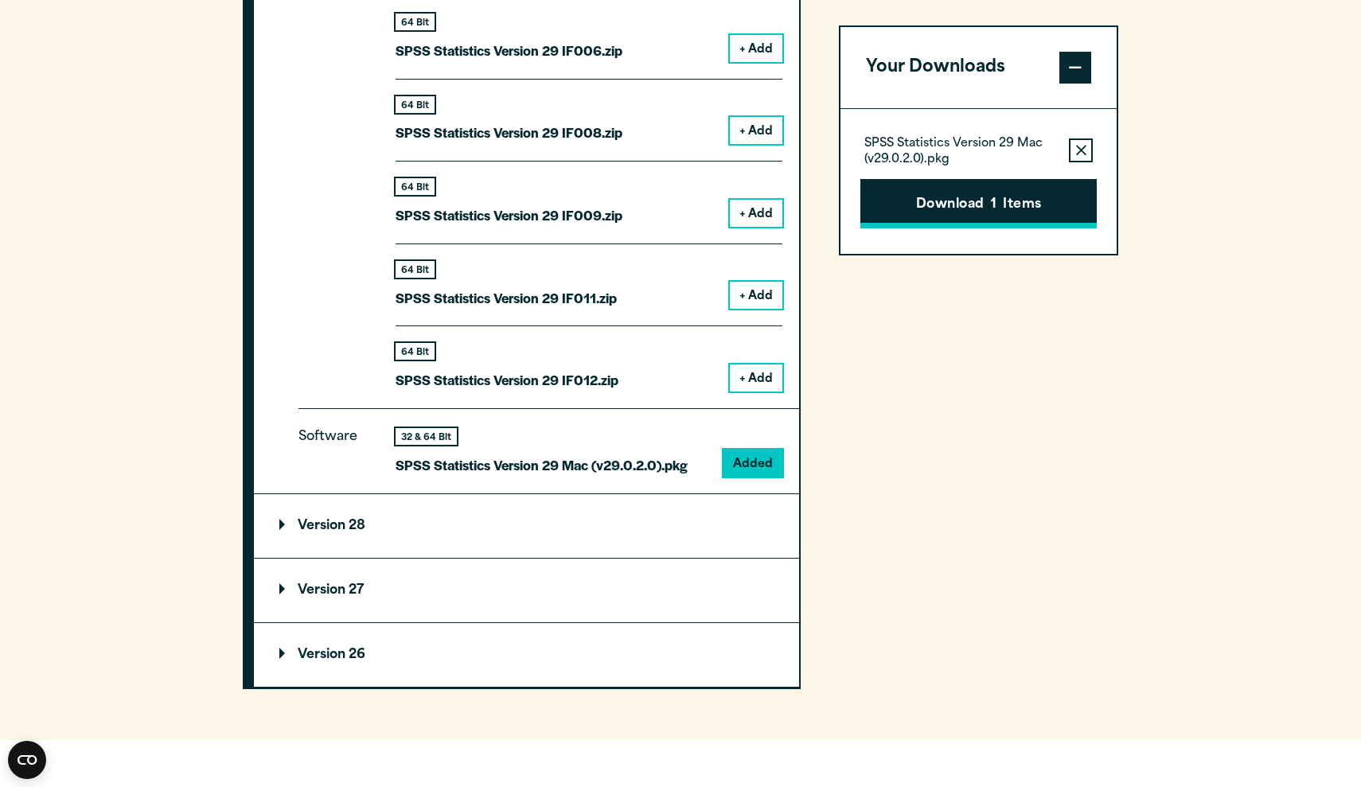
click at [1009, 198] on button "Download 1 Items" at bounding box center [978, 203] width 236 height 49
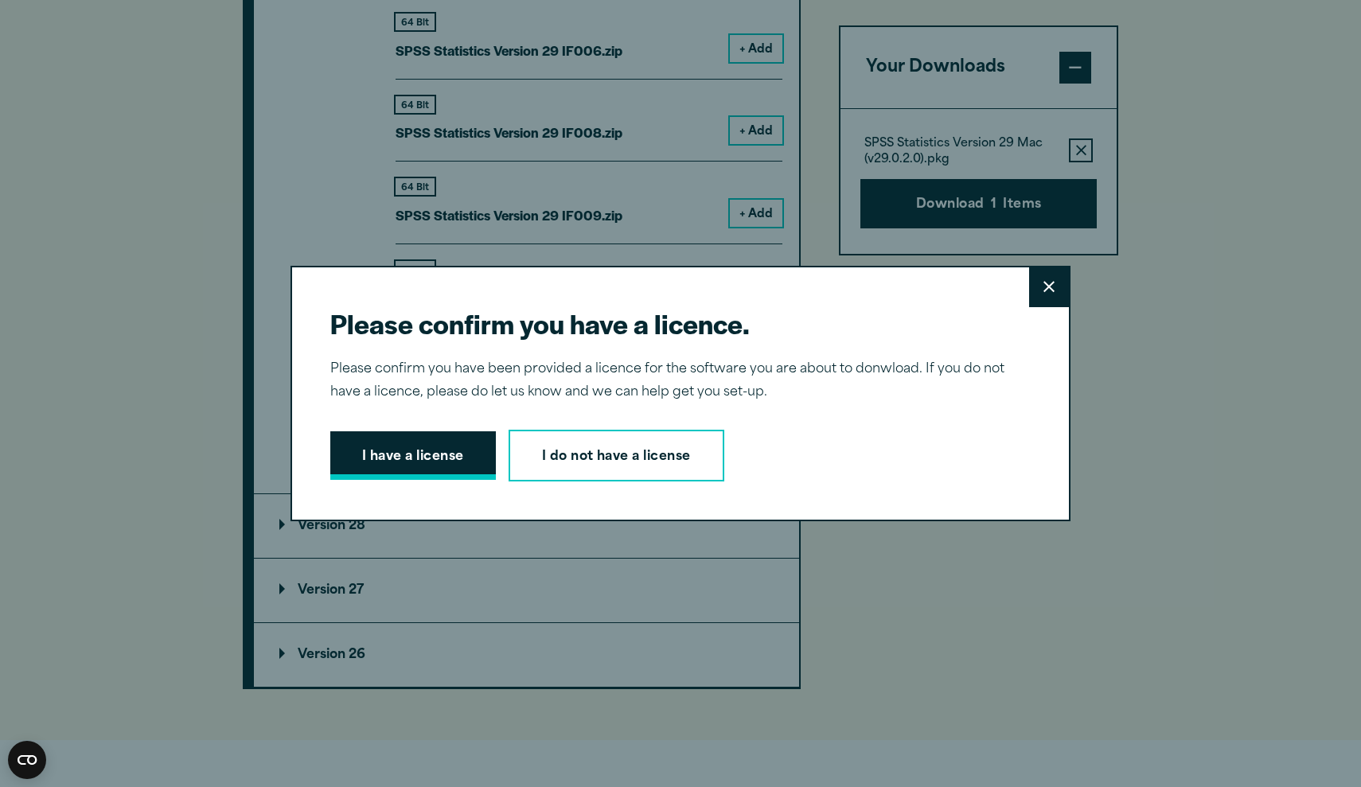
click at [403, 455] on button "I have a license" at bounding box center [413, 455] width 166 height 49
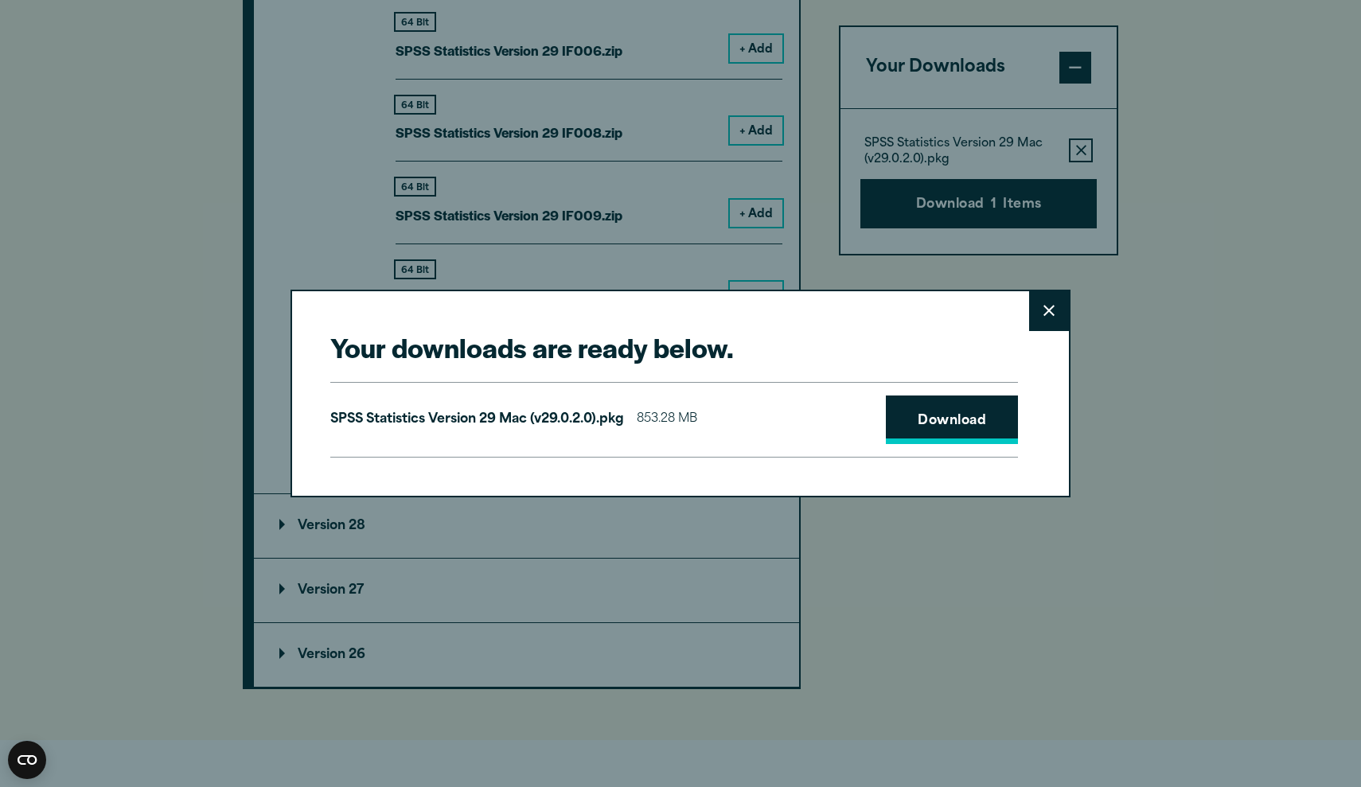
click at [923, 412] on link "Download" at bounding box center [952, 420] width 132 height 49
click at [1050, 311] on icon at bounding box center [1048, 311] width 11 height 11
